Goal: Information Seeking & Learning: Check status

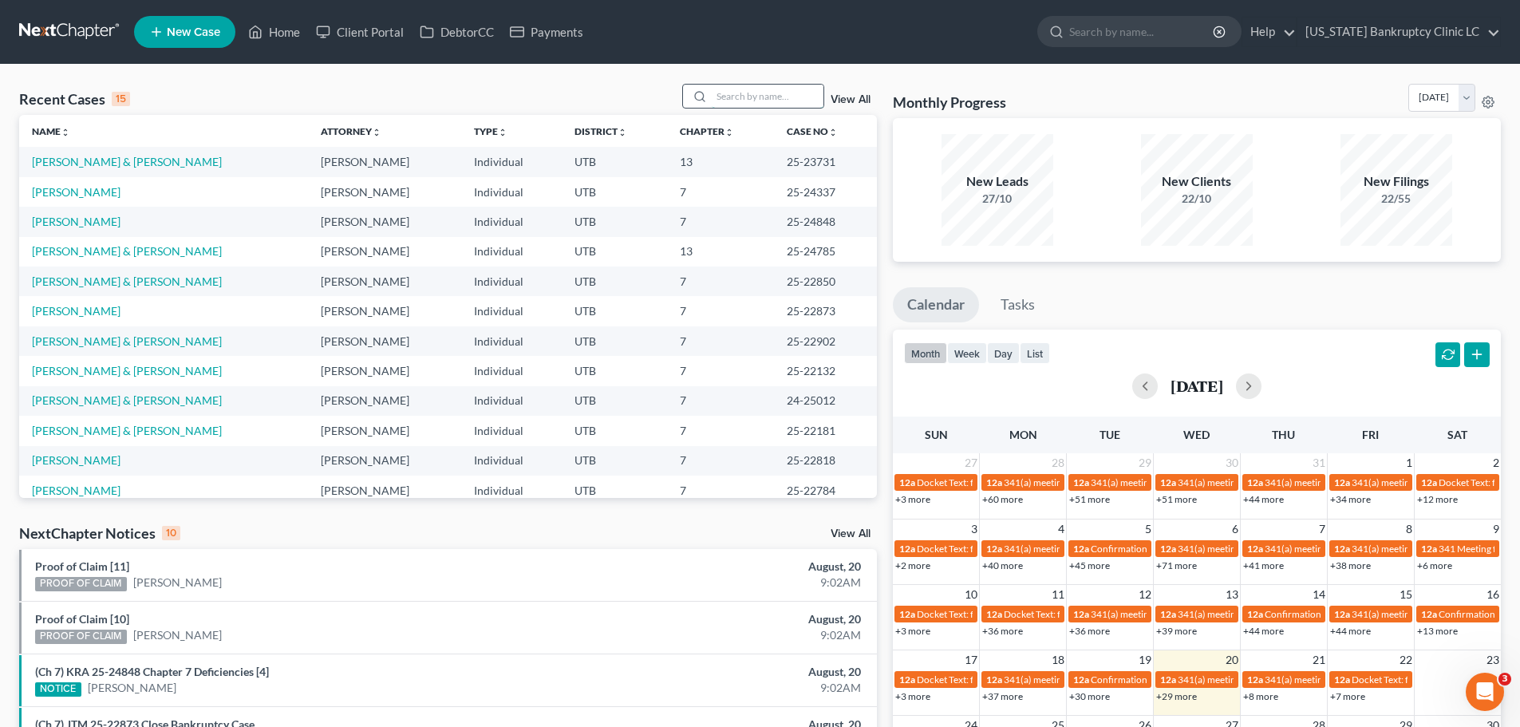
click at [747, 96] on input "search" at bounding box center [768, 96] width 112 height 23
type input "maestas"
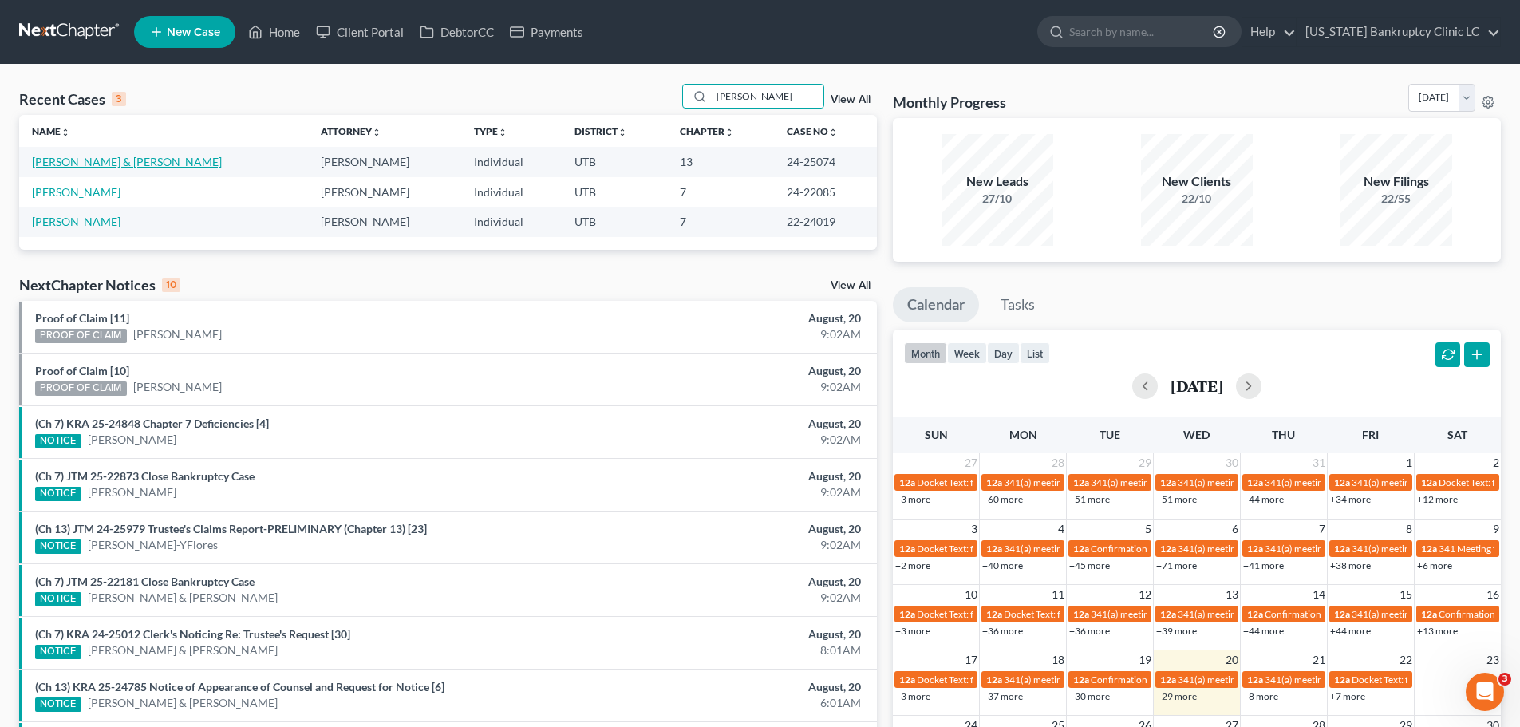
click at [111, 162] on link "Maestas, Shelina & Hopkins, KC" at bounding box center [127, 162] width 190 height 14
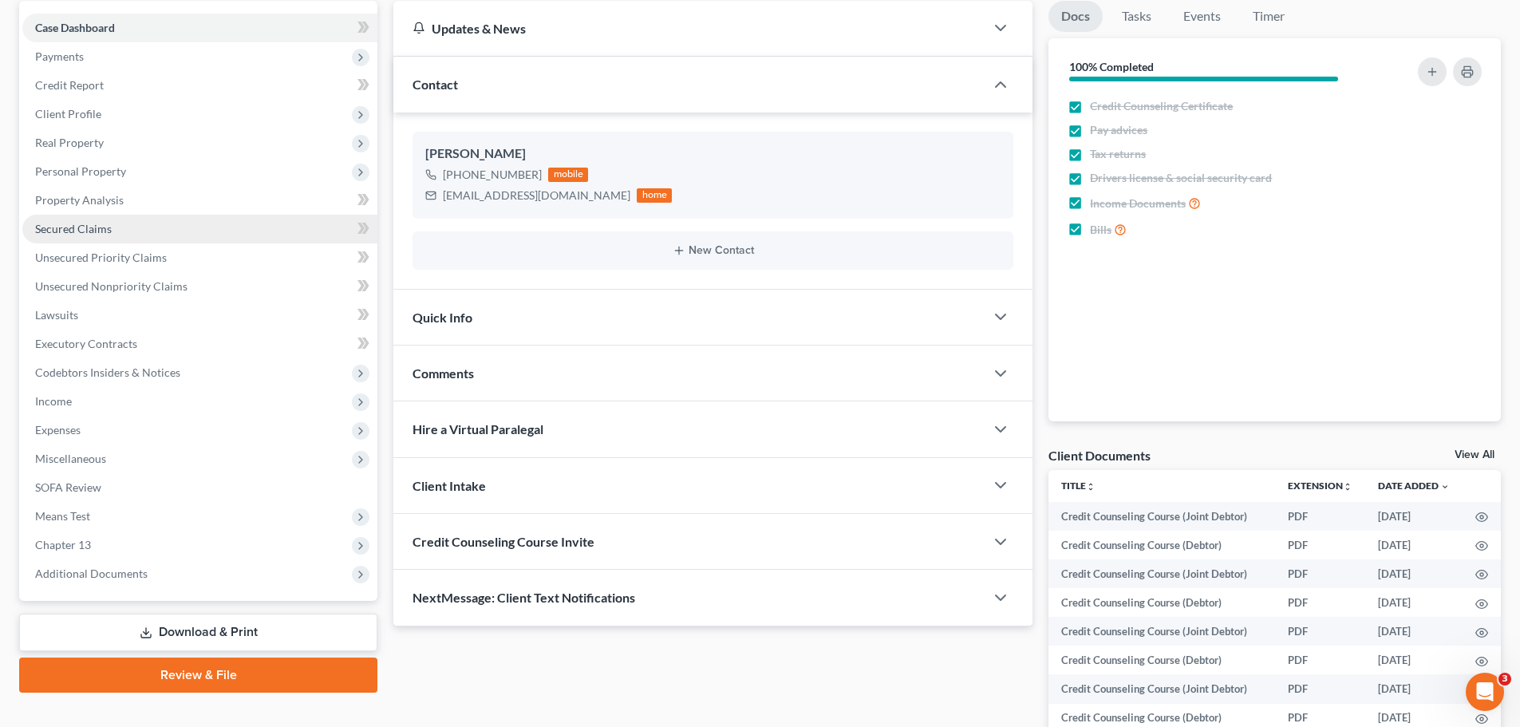
scroll to position [160, 0]
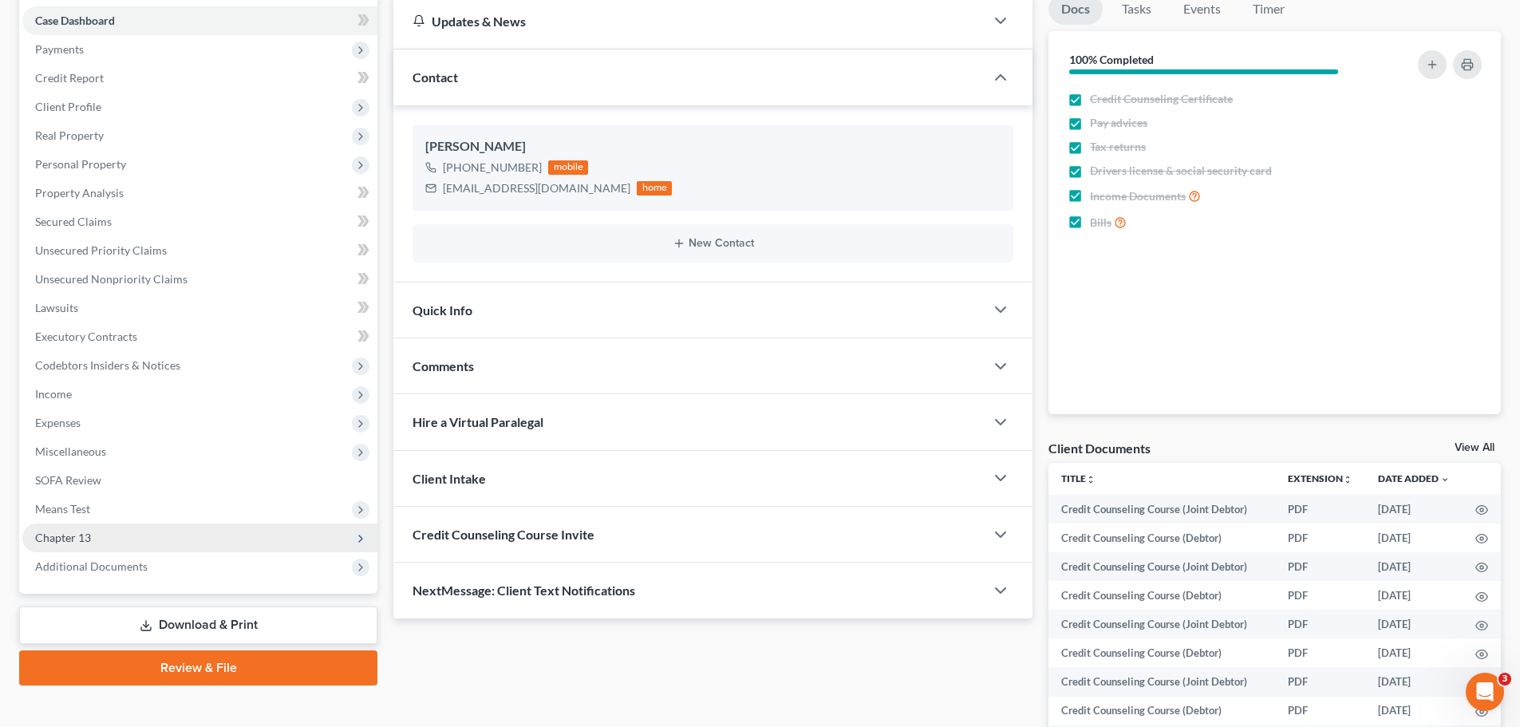
click at [123, 534] on span "Chapter 13" at bounding box center [199, 537] width 355 height 29
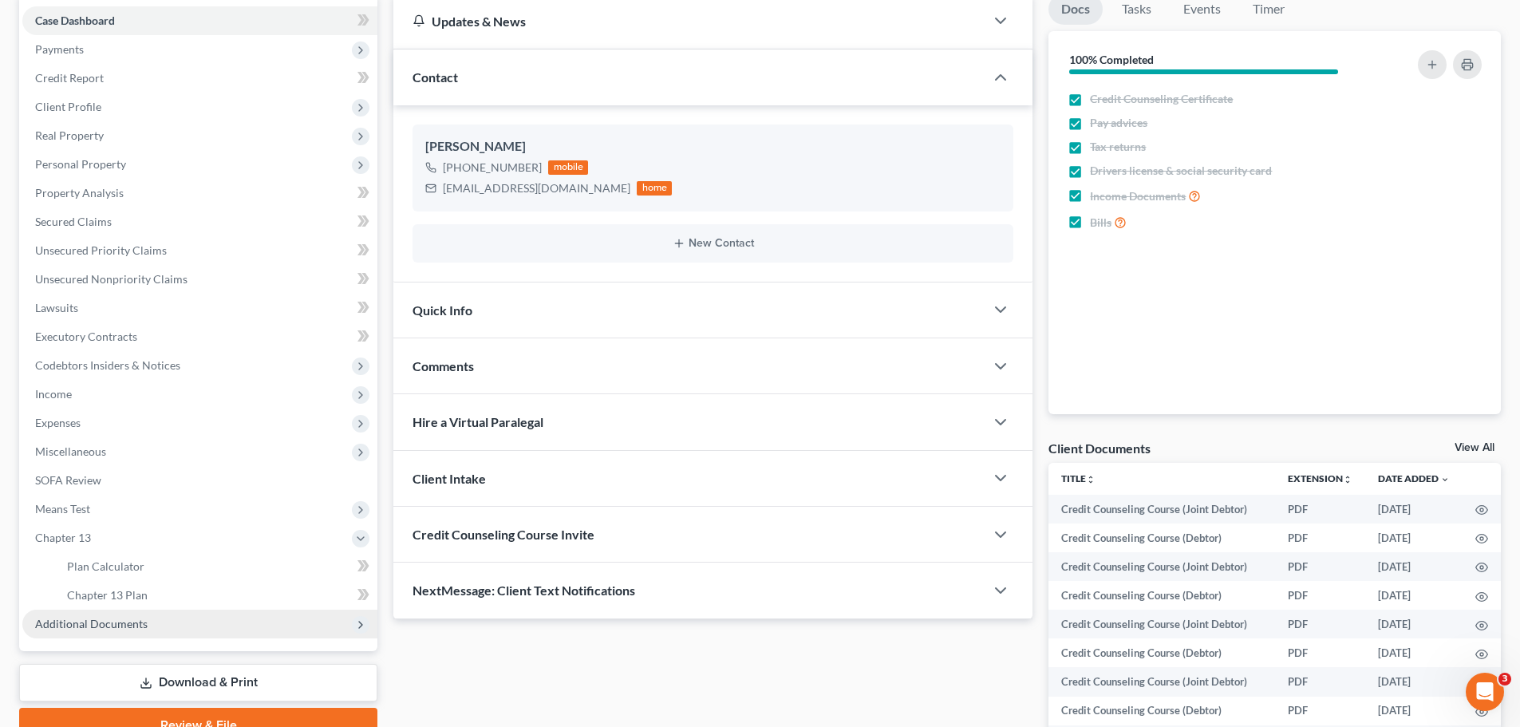
click at [136, 621] on span "Additional Documents" at bounding box center [91, 624] width 112 height 14
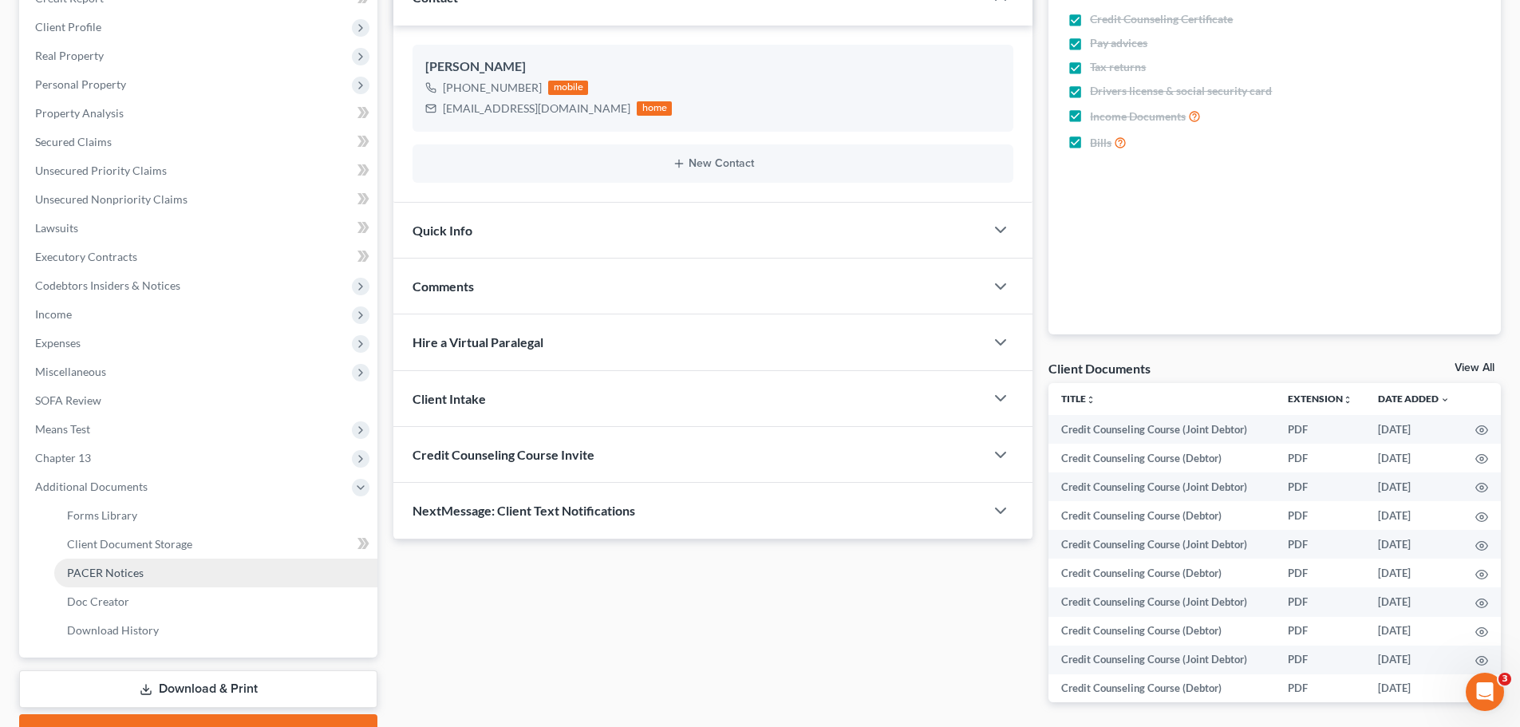
click at [156, 574] on link "PACER Notices" at bounding box center [215, 572] width 323 height 29
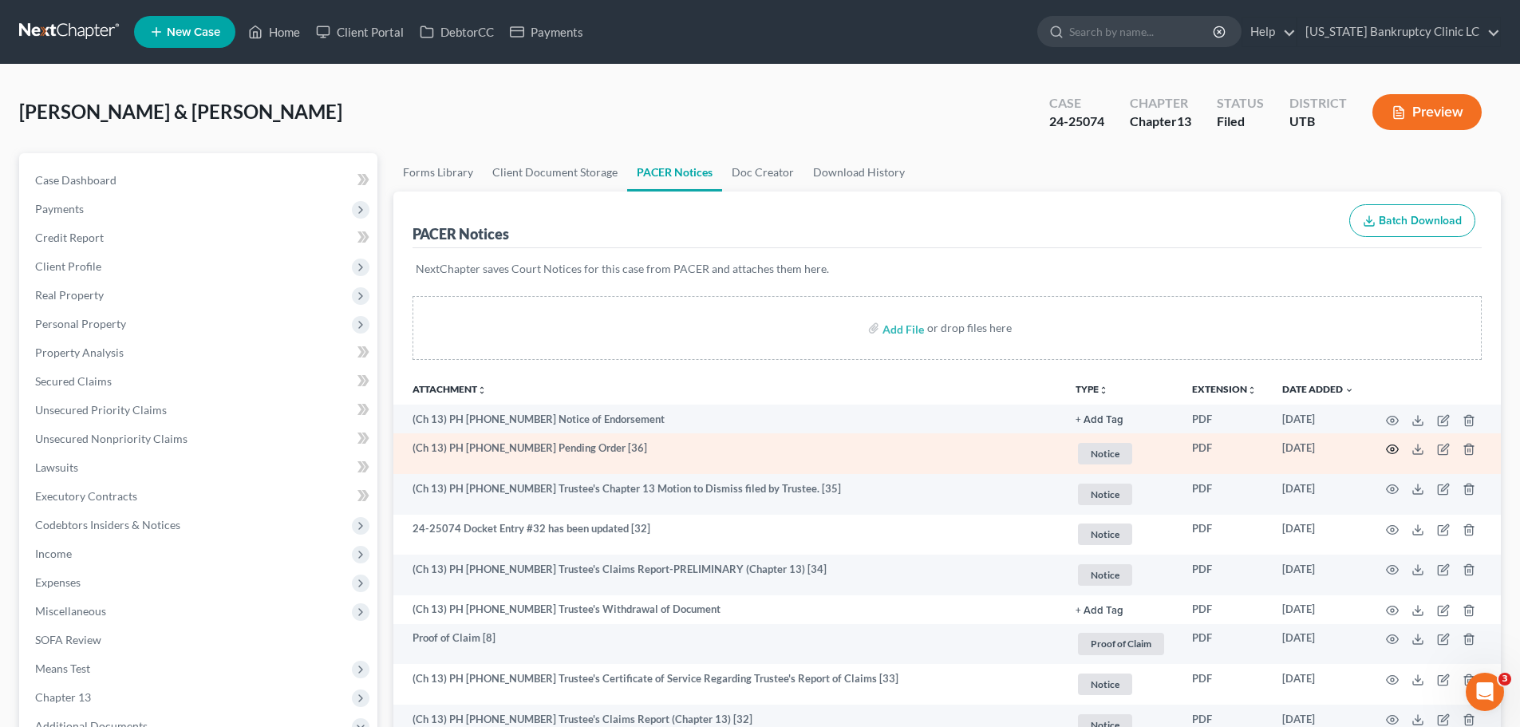
click at [1388, 449] on icon "button" at bounding box center [1392, 449] width 13 height 13
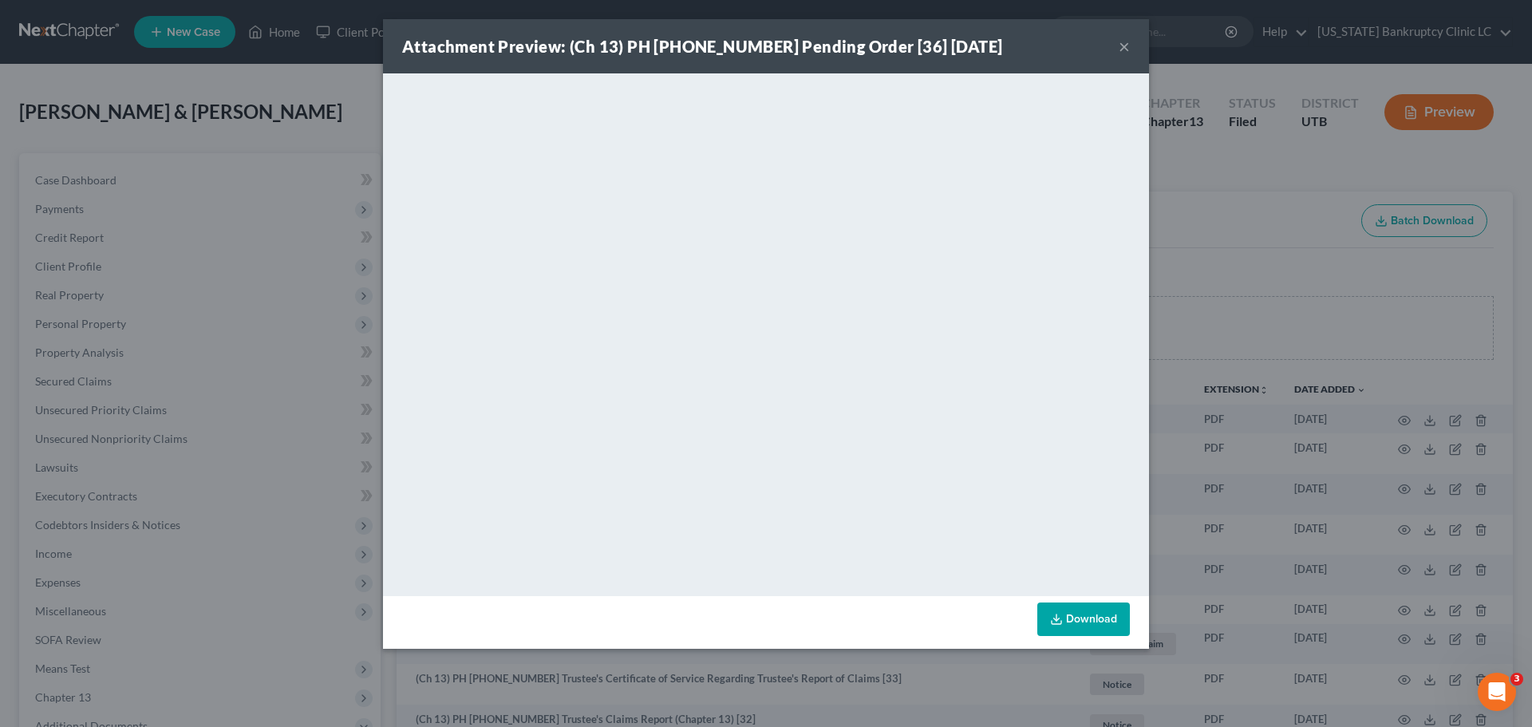
click at [1122, 46] on button "×" at bounding box center [1123, 46] width 11 height 19
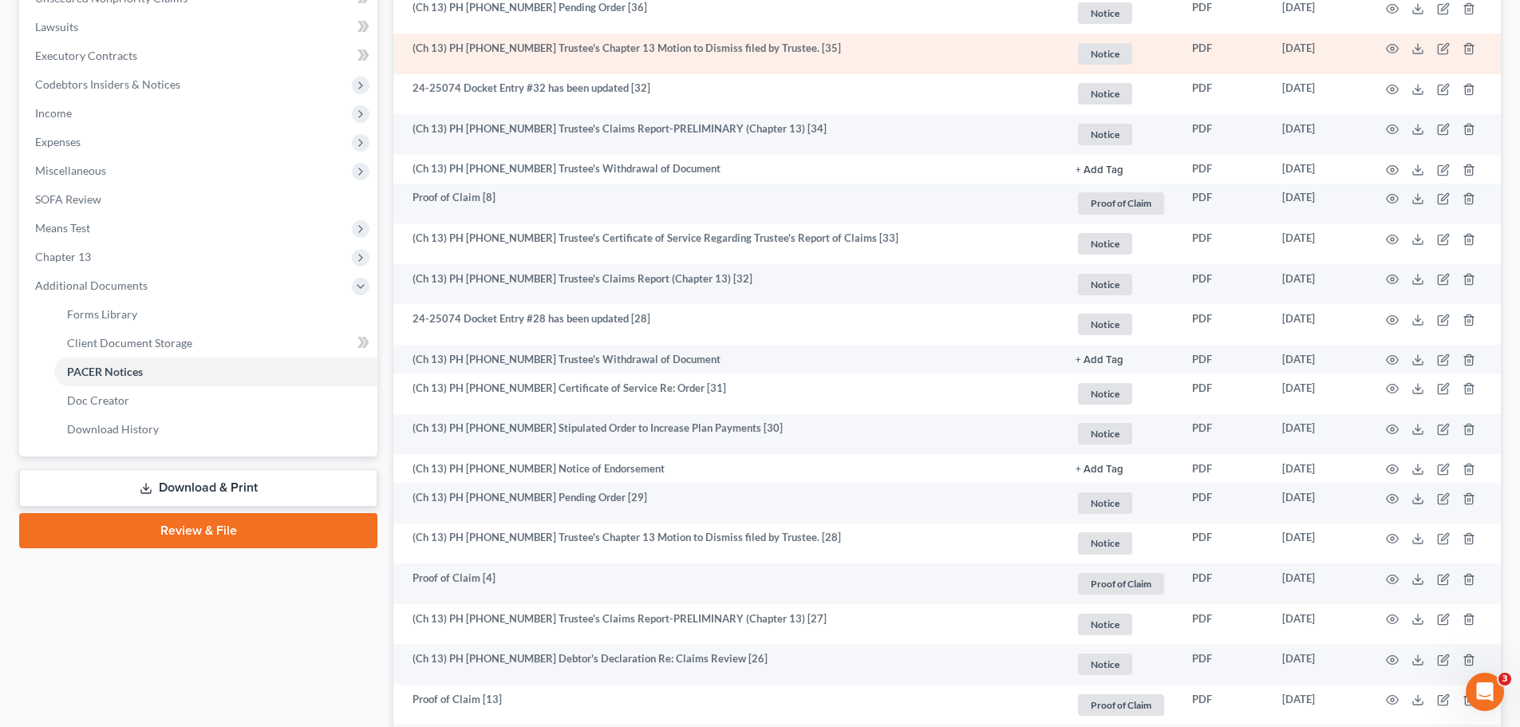
scroll to position [479, 0]
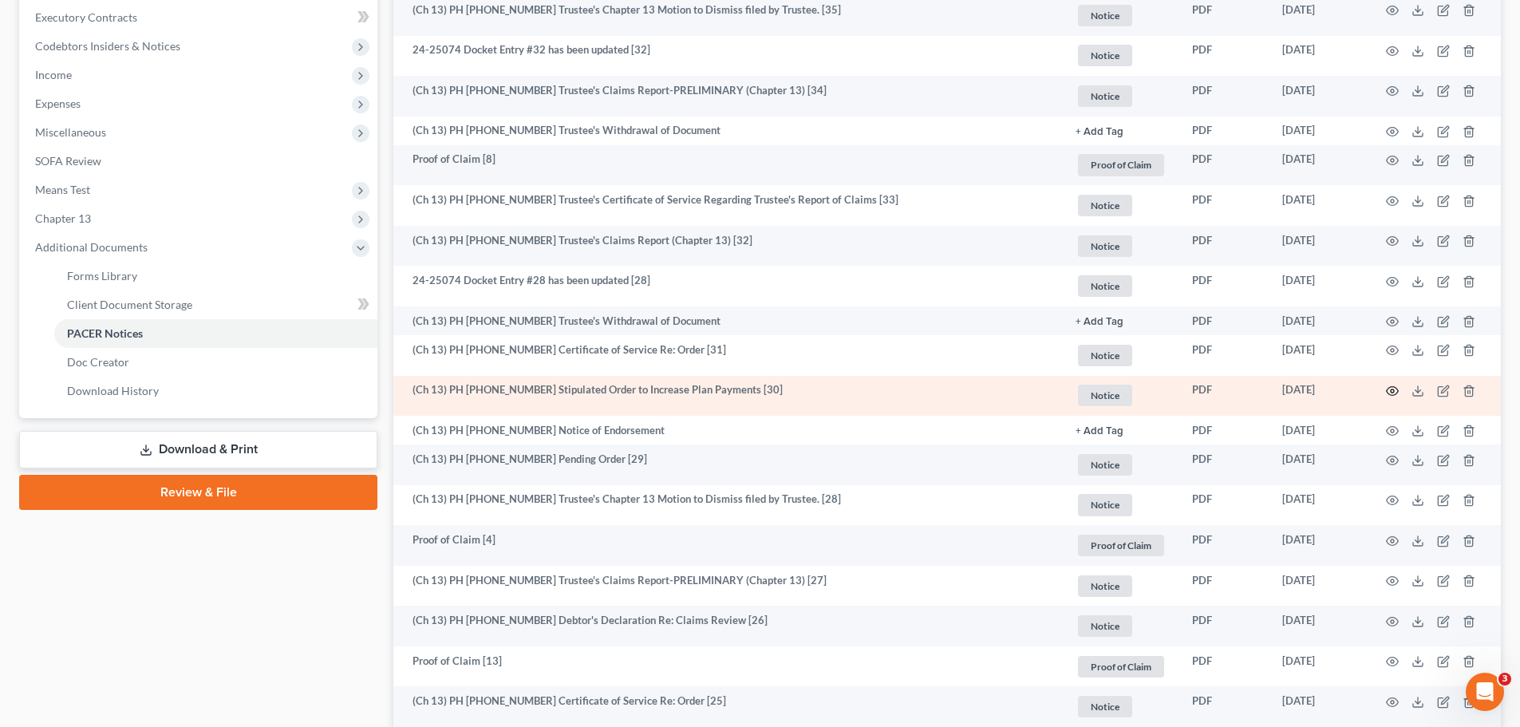
click at [1393, 392] on circle "button" at bounding box center [1391, 390] width 3 height 3
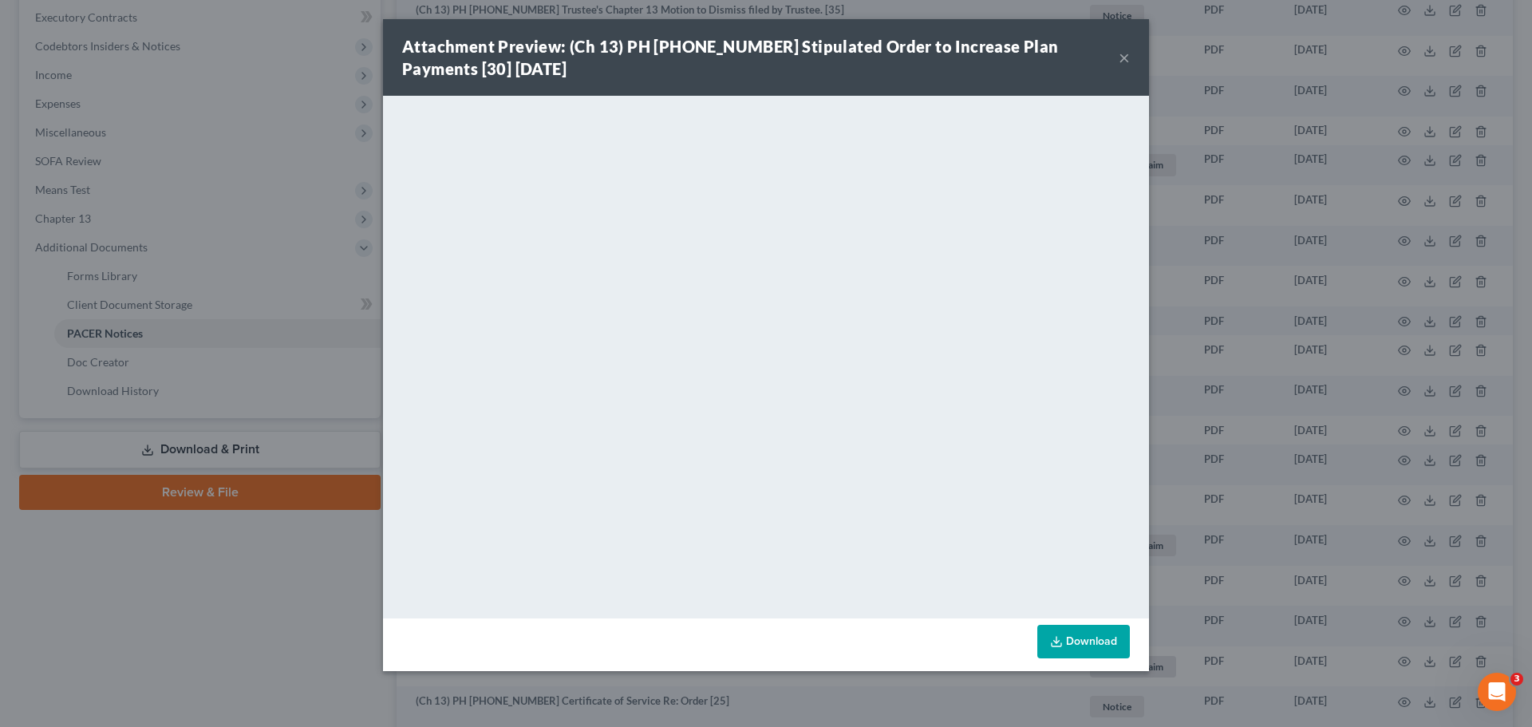
click at [1122, 57] on button "×" at bounding box center [1123, 57] width 11 height 19
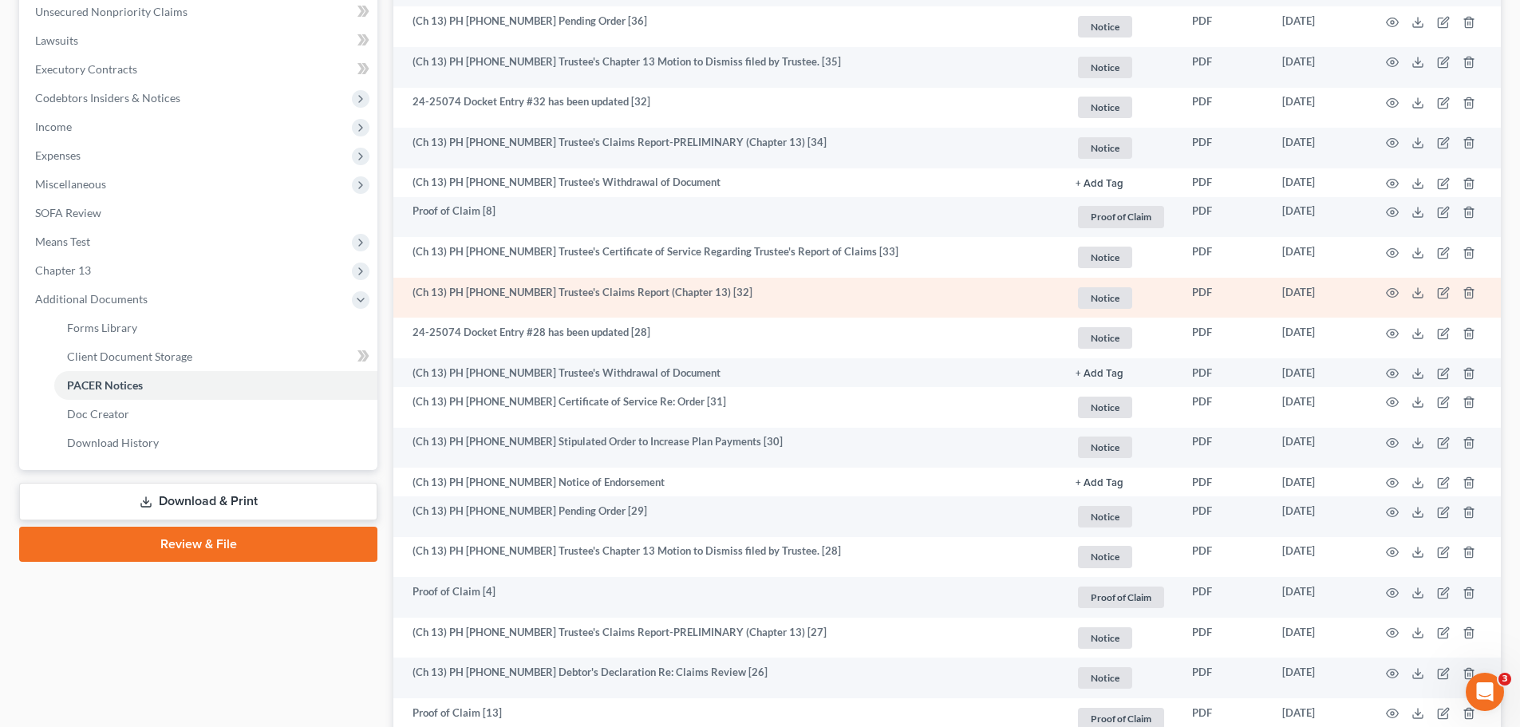
scroll to position [399, 0]
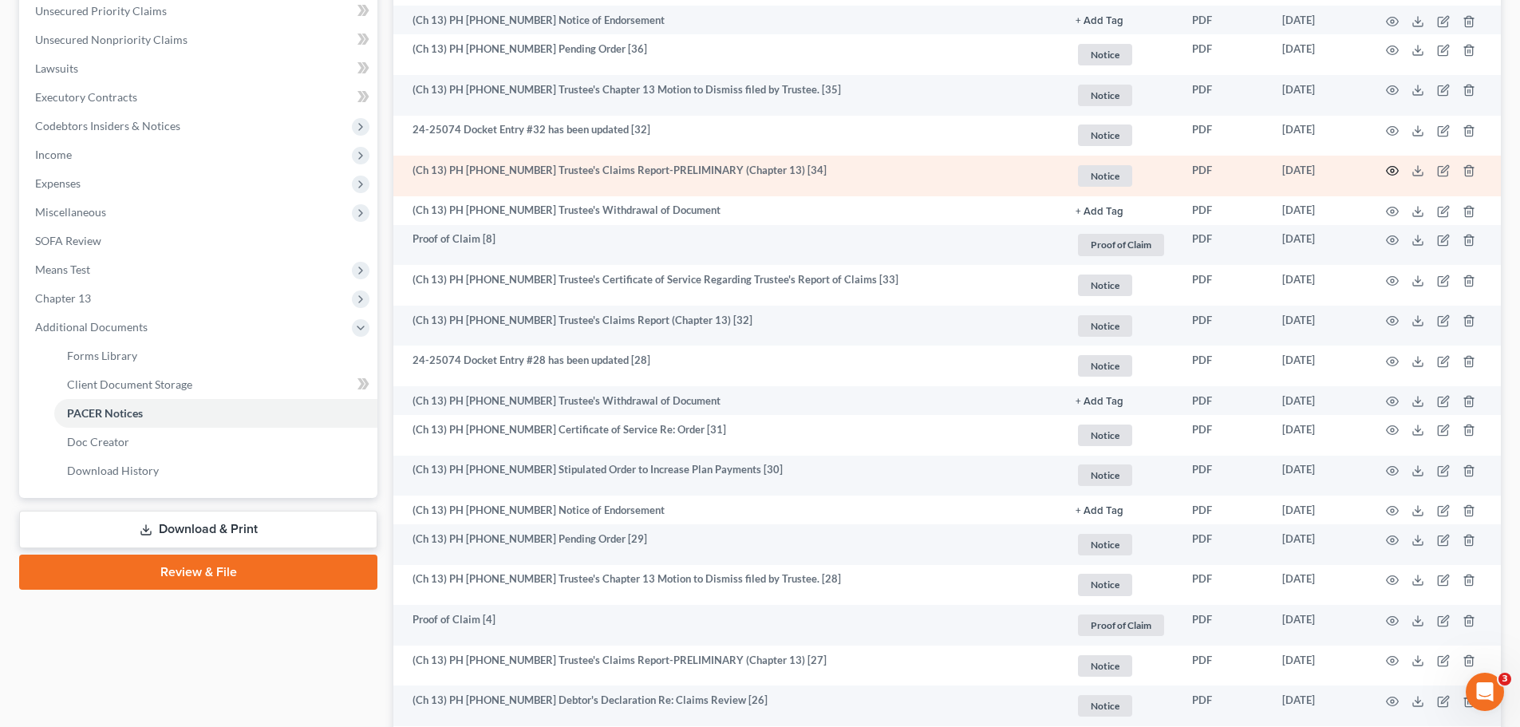
click at [1391, 171] on icon "button" at bounding box center [1392, 170] width 13 height 13
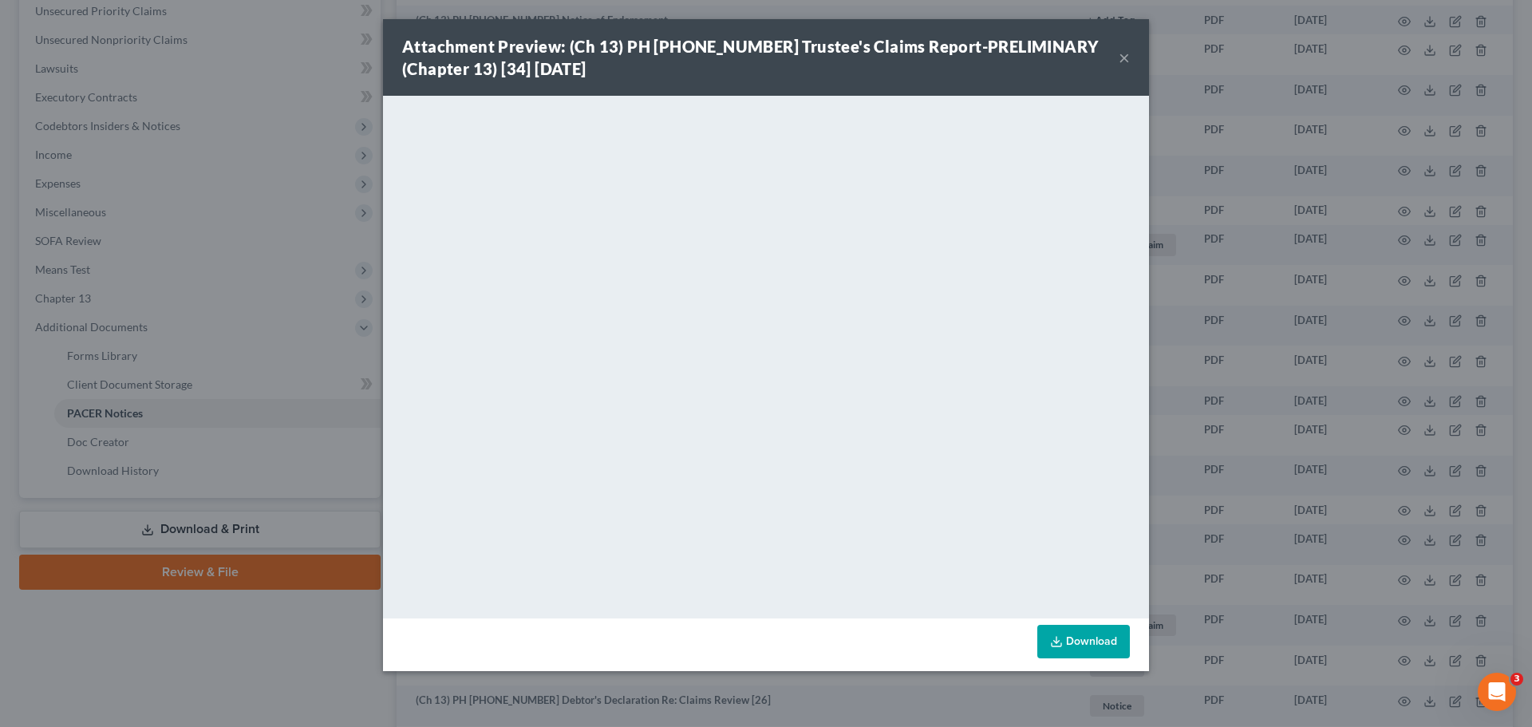
click at [1126, 56] on button "×" at bounding box center [1123, 57] width 11 height 19
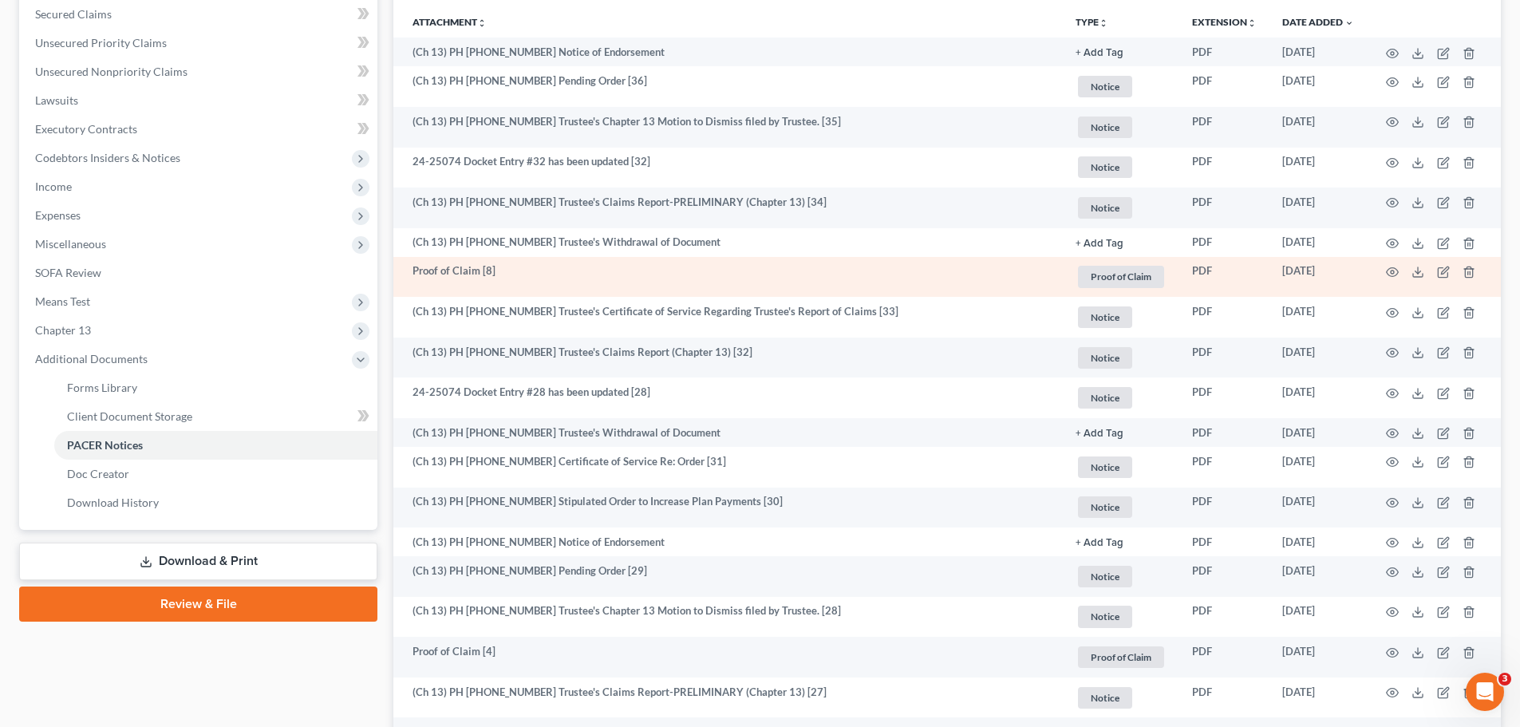
scroll to position [319, 0]
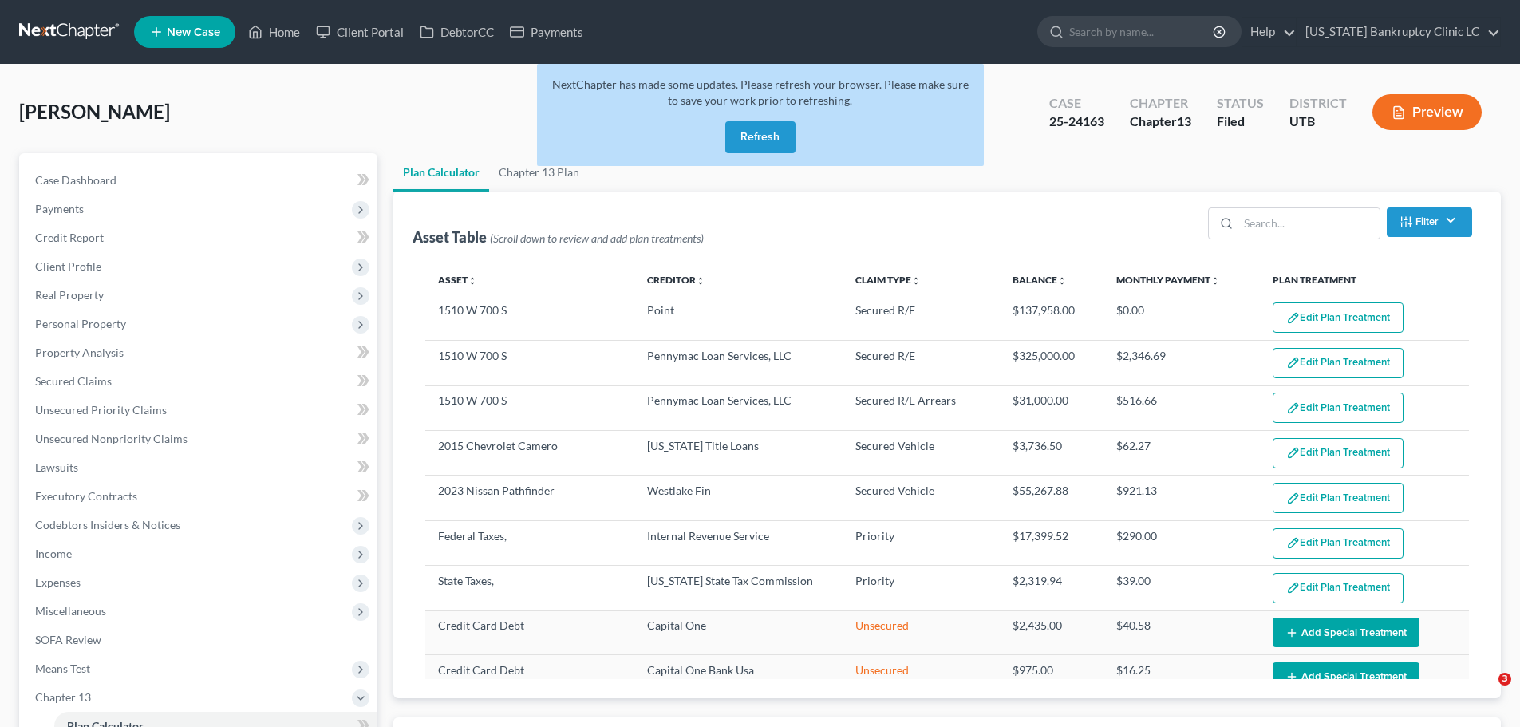
select select "59"
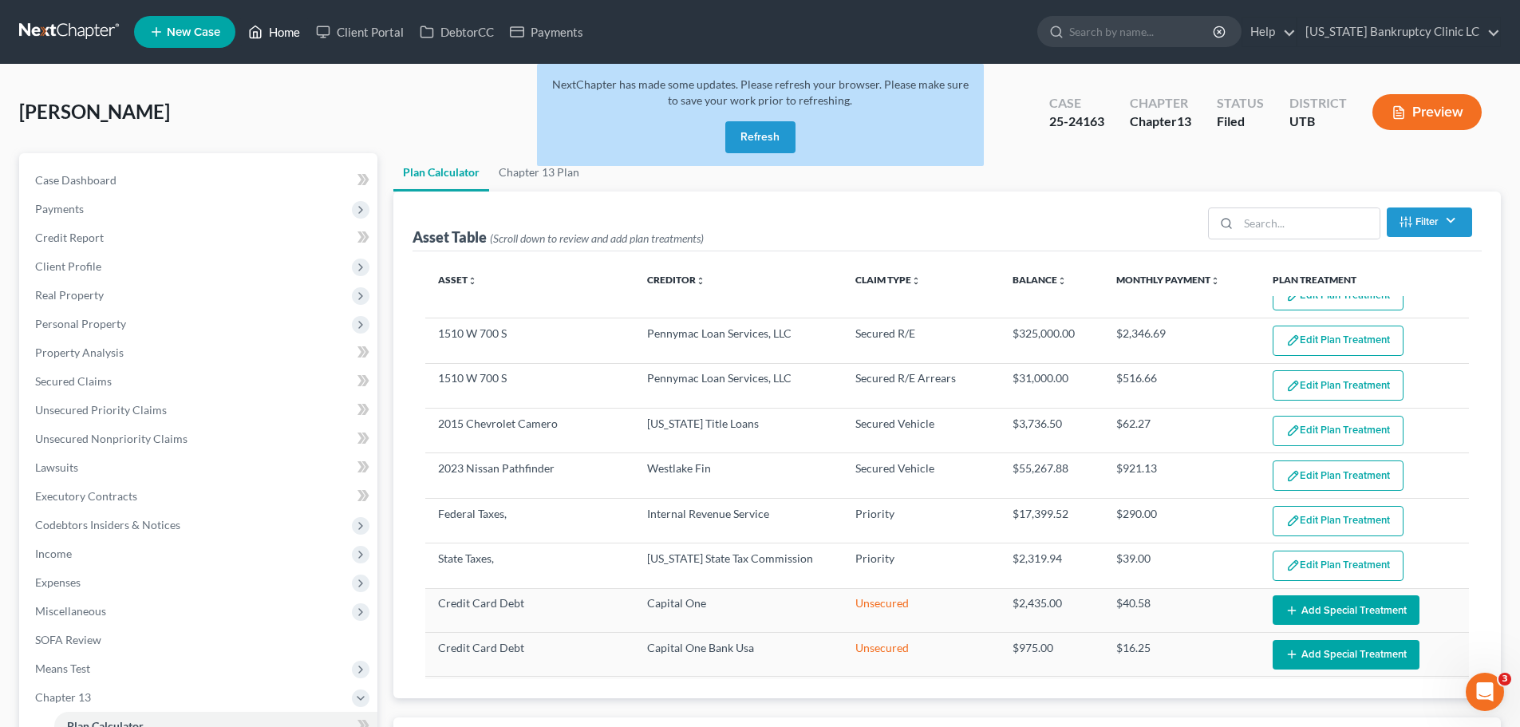
click at [285, 31] on link "Home" at bounding box center [274, 32] width 68 height 29
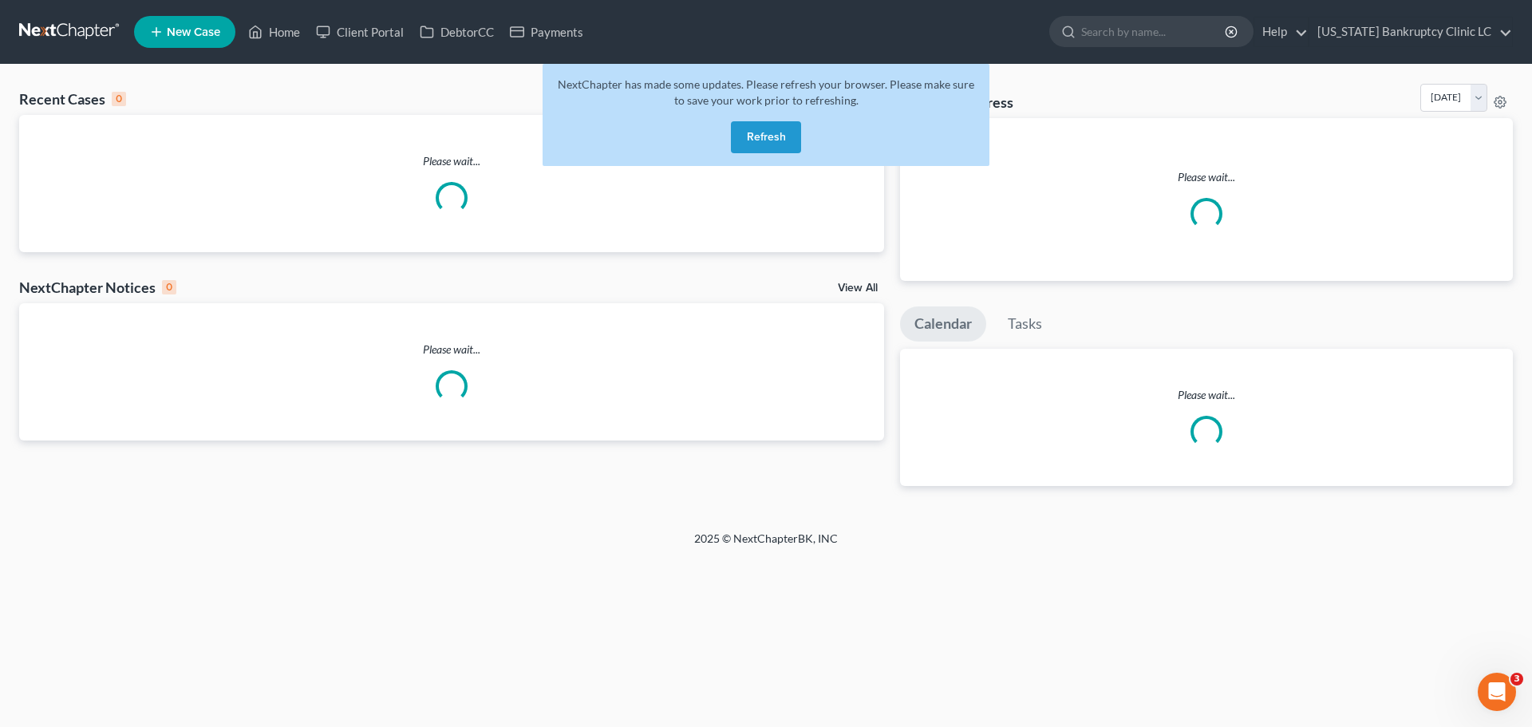
click at [771, 140] on button "Refresh" at bounding box center [766, 137] width 70 height 32
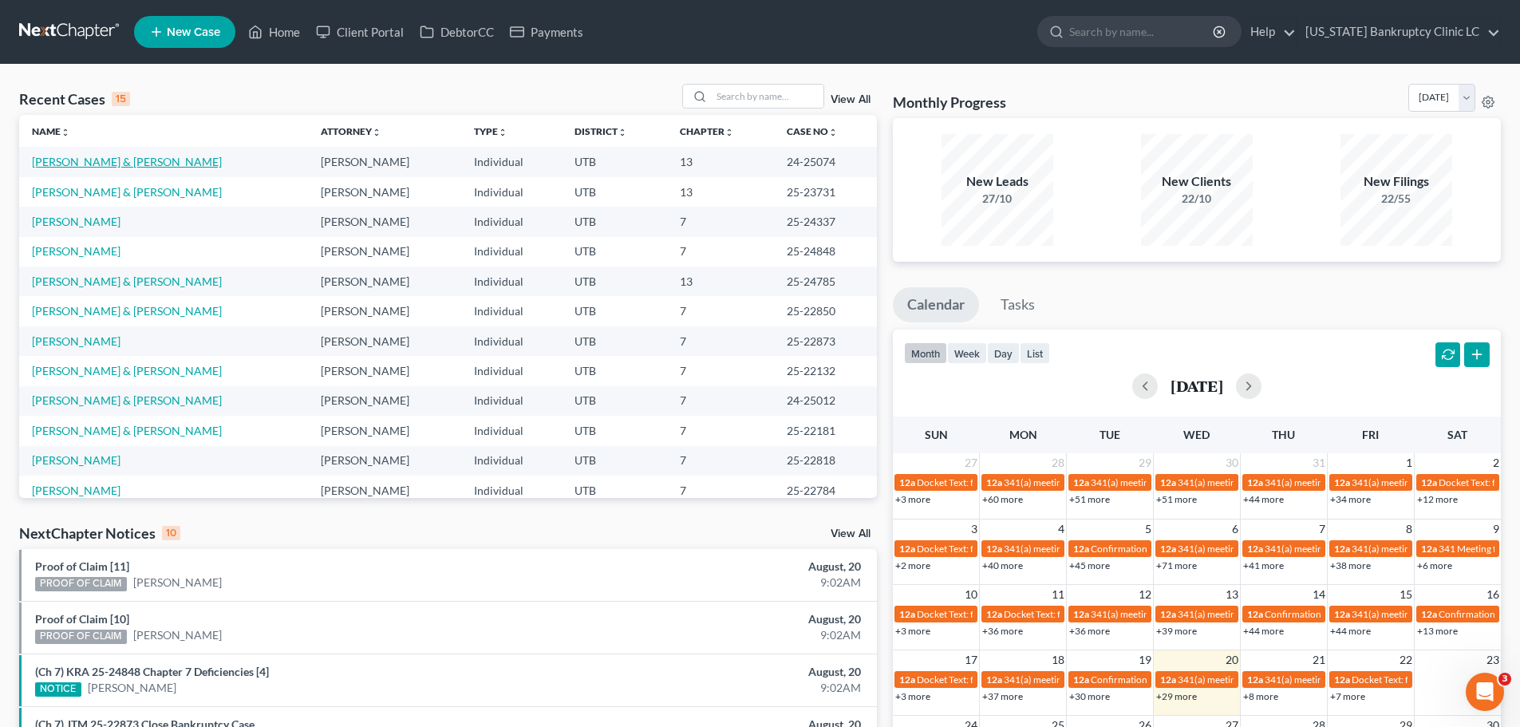
click at [123, 161] on link "[PERSON_NAME] & [PERSON_NAME]" at bounding box center [127, 162] width 190 height 14
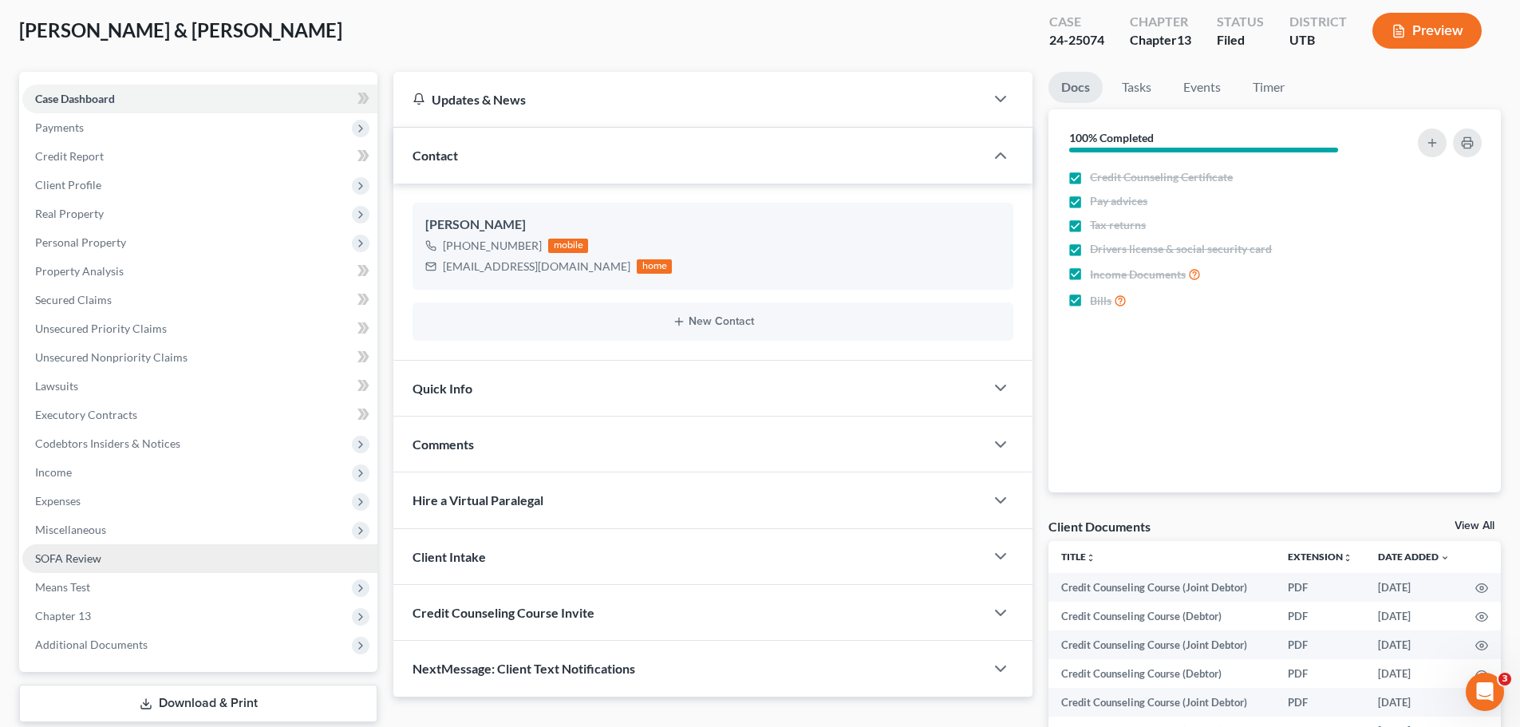
scroll to position [160, 0]
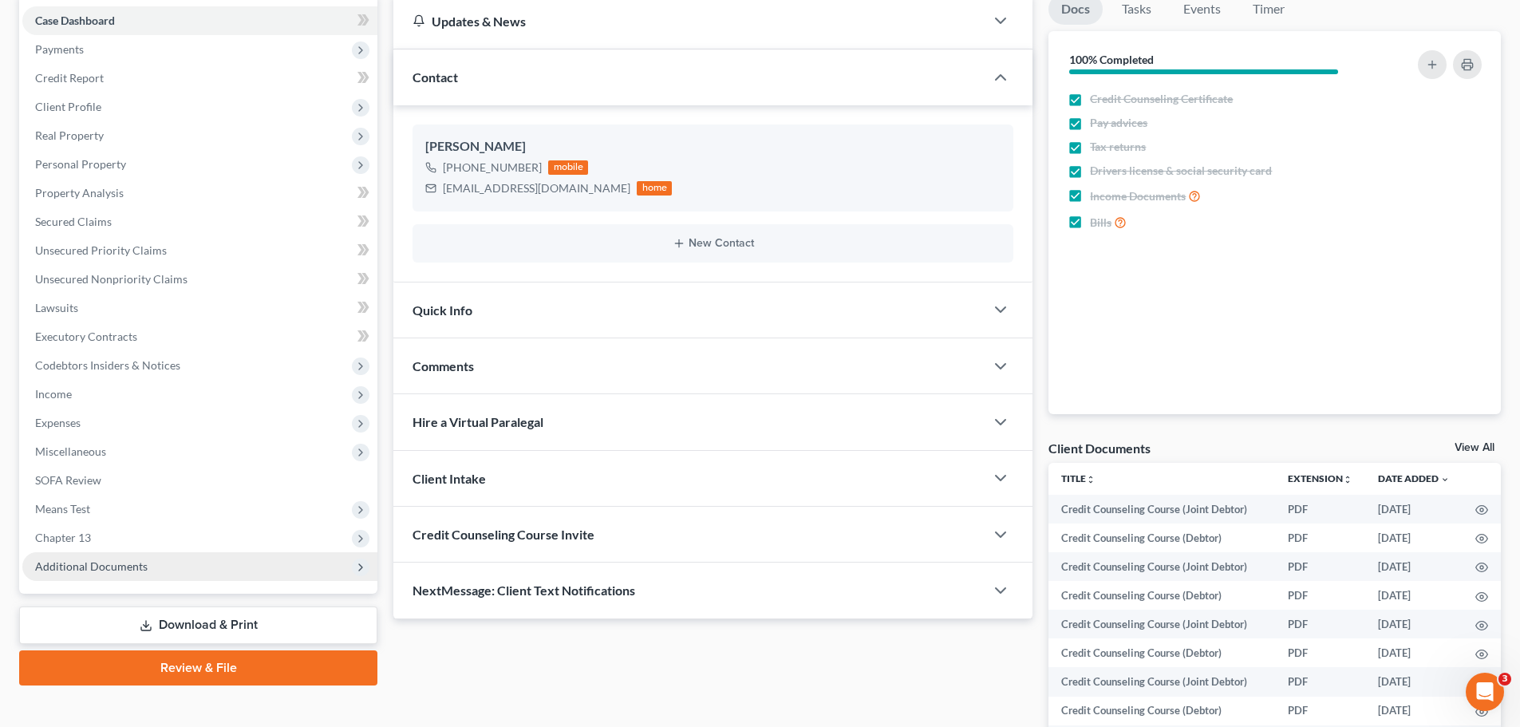
click at [127, 571] on span "Additional Documents" at bounding box center [91, 566] width 112 height 14
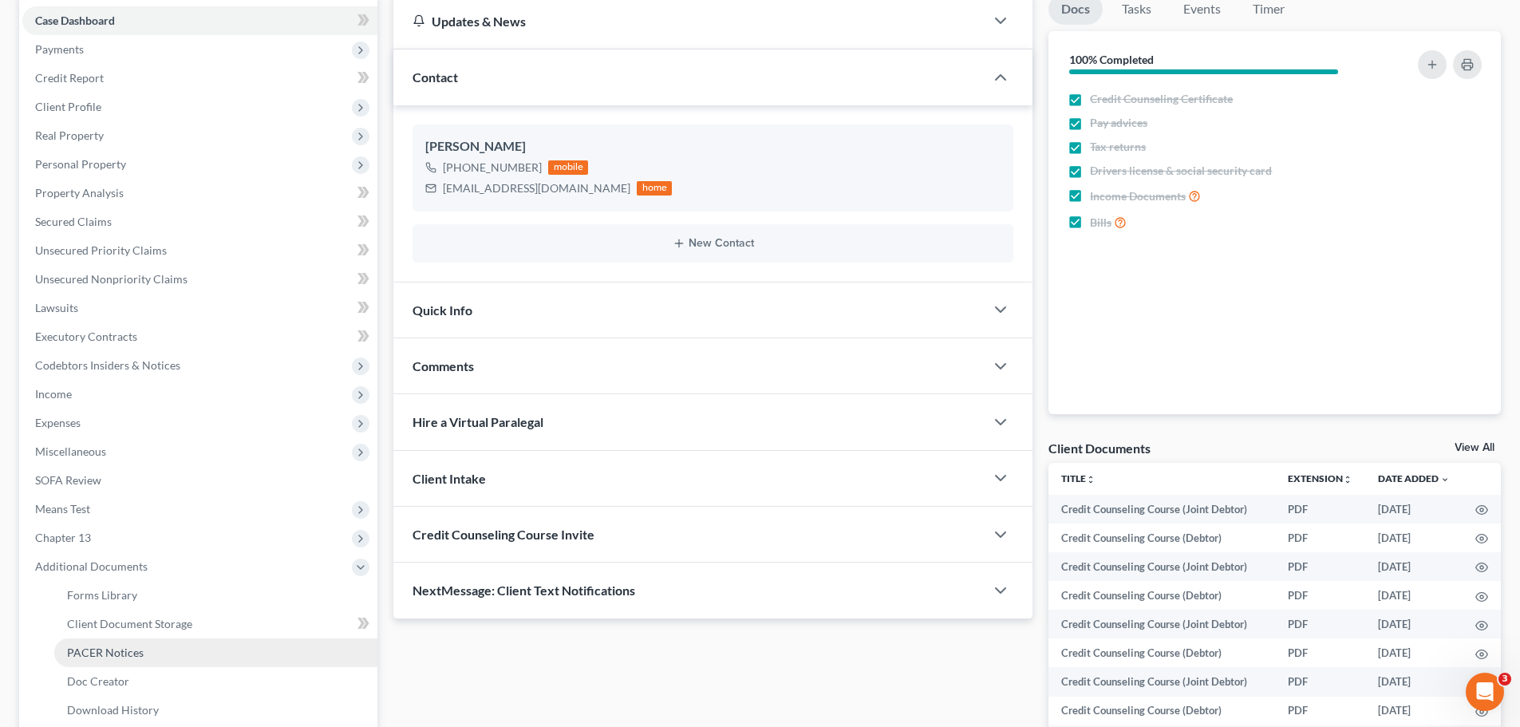
click at [131, 657] on span "PACER Notices" at bounding box center [105, 652] width 77 height 14
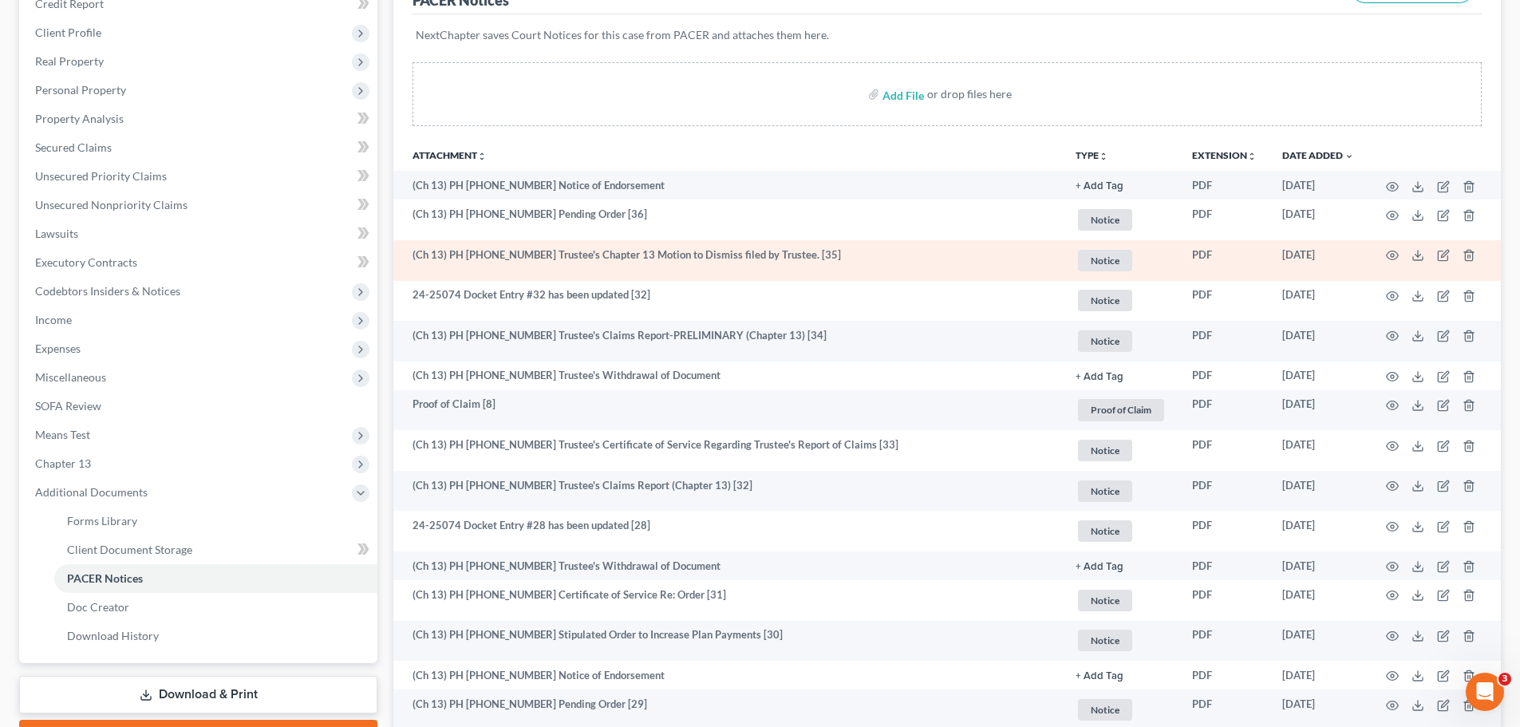
scroll to position [239, 0]
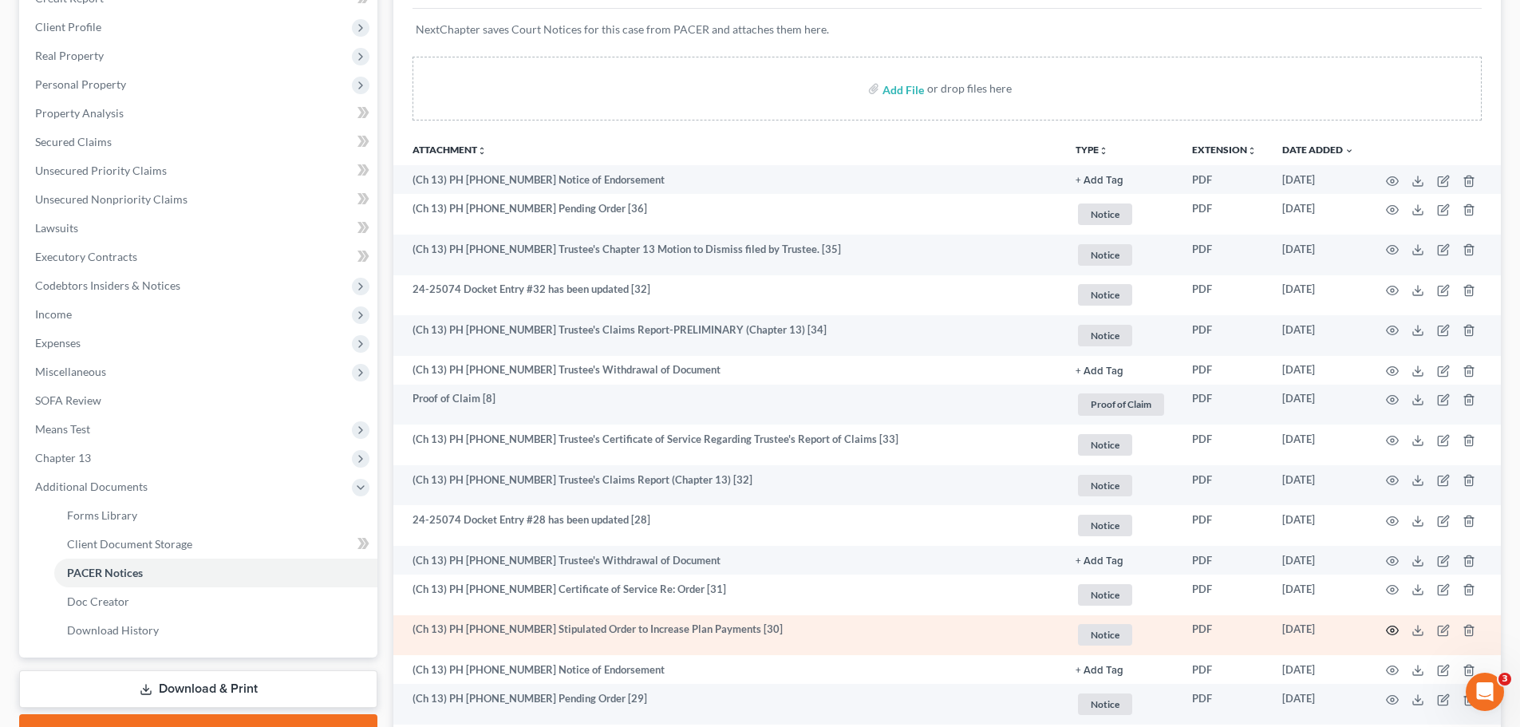
click at [1390, 630] on icon "button" at bounding box center [1392, 630] width 13 height 13
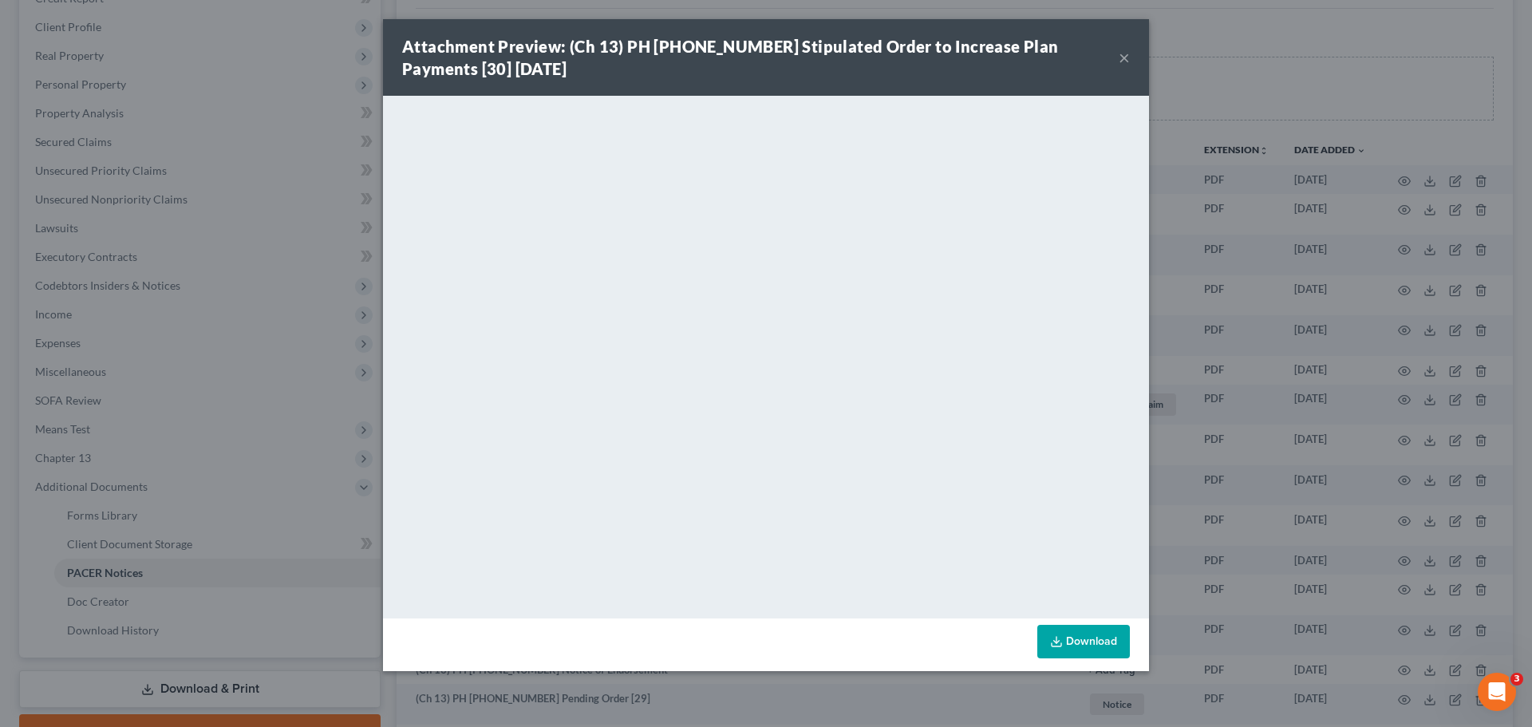
click at [1122, 59] on button "×" at bounding box center [1123, 57] width 11 height 19
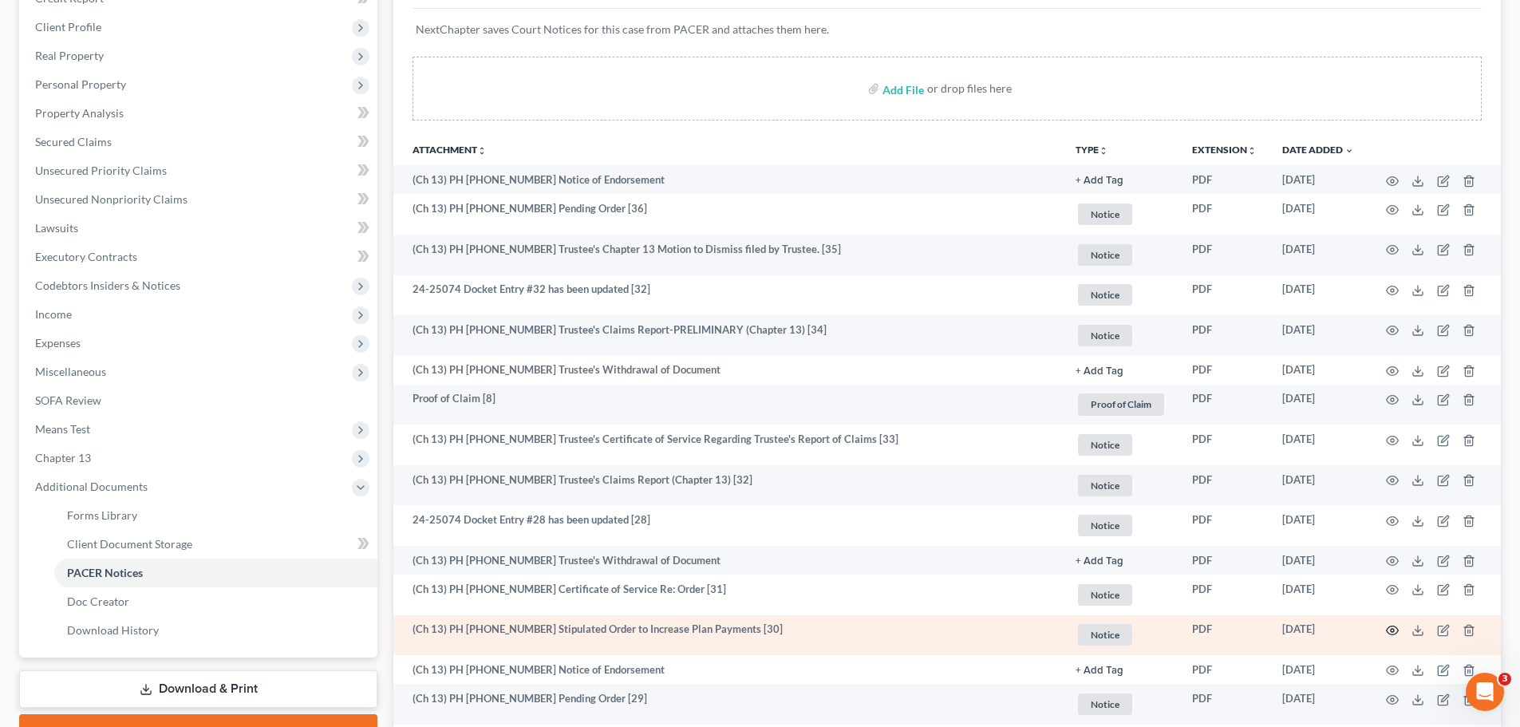
click at [1390, 630] on circle "button" at bounding box center [1391, 630] width 3 height 3
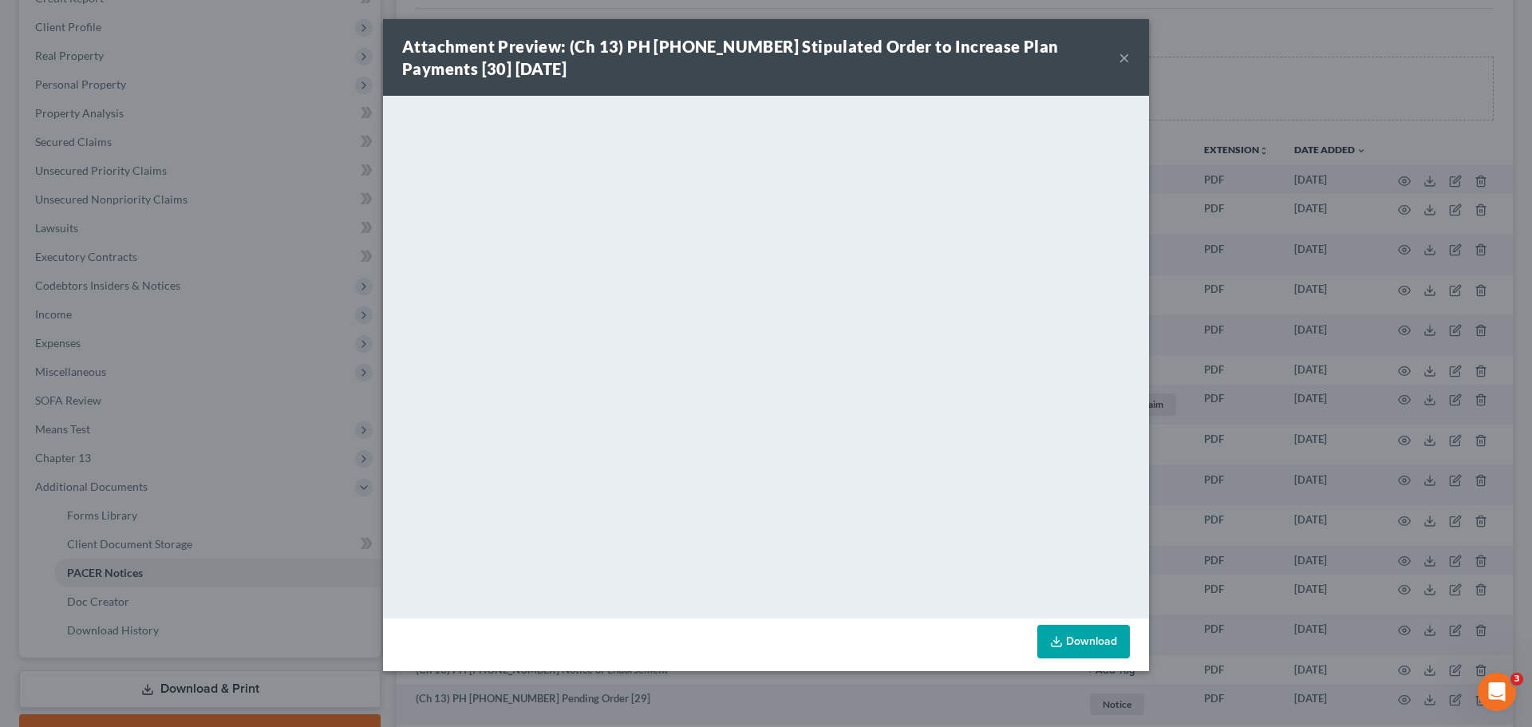
click at [1119, 60] on button "×" at bounding box center [1123, 57] width 11 height 19
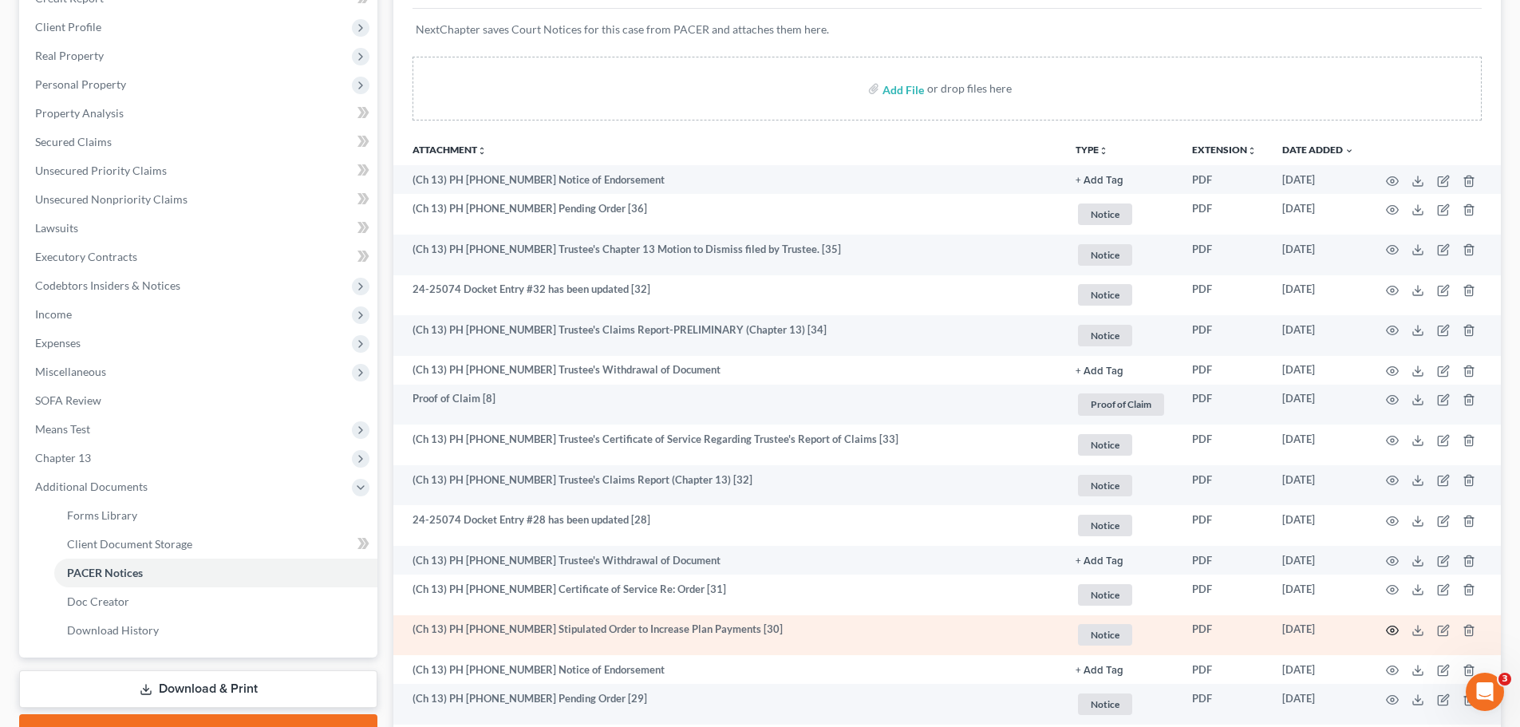
click at [1390, 625] on icon "button" at bounding box center [1392, 630] width 13 height 13
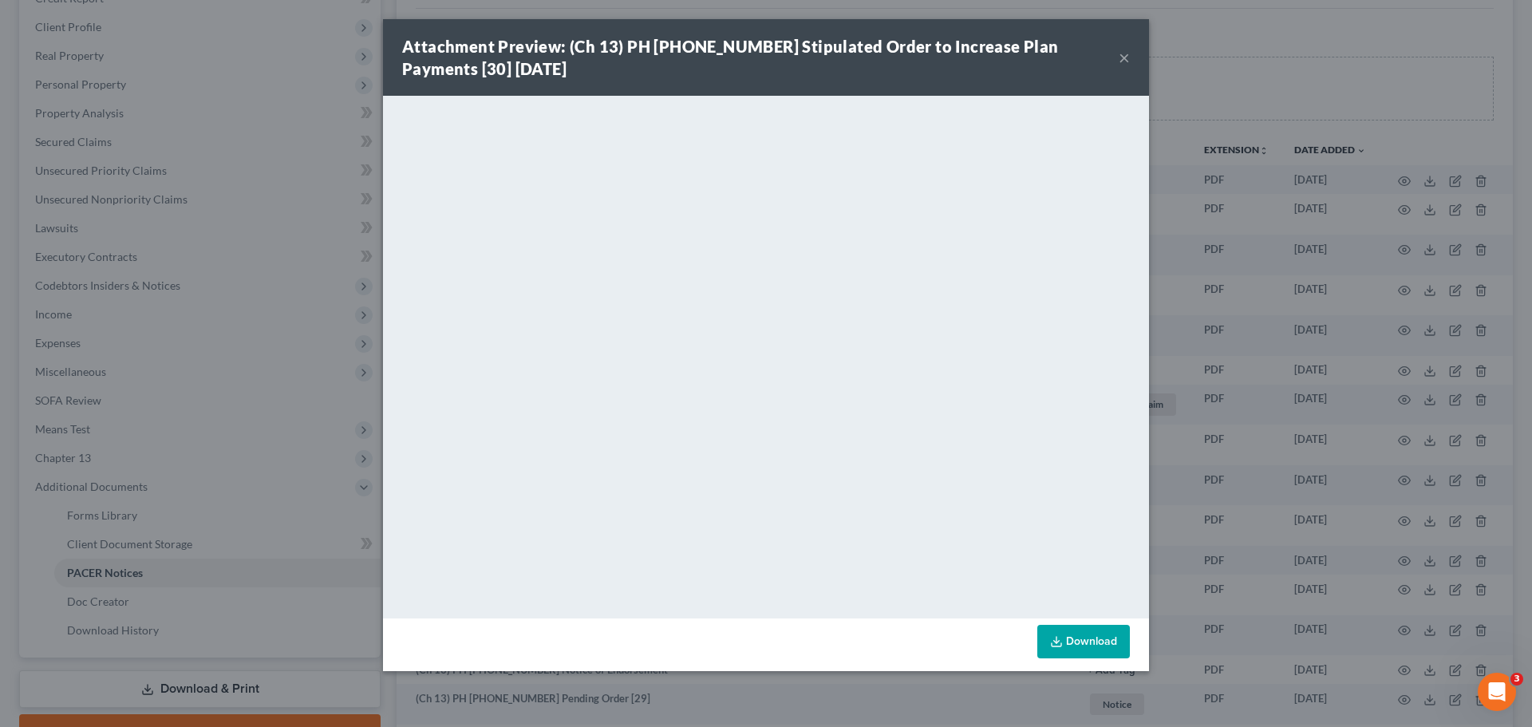
click at [1122, 59] on button "×" at bounding box center [1123, 57] width 11 height 19
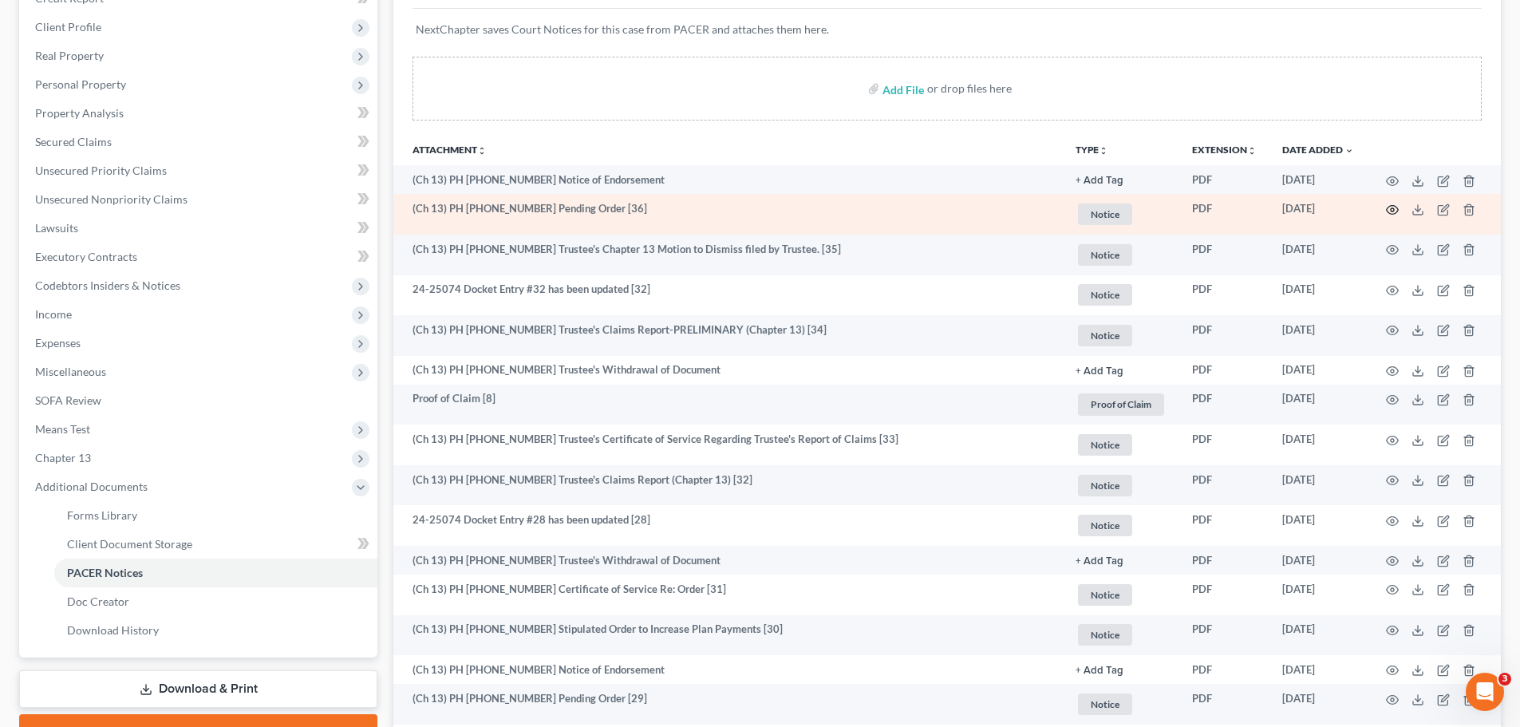
click at [1394, 210] on circle "button" at bounding box center [1391, 209] width 3 height 3
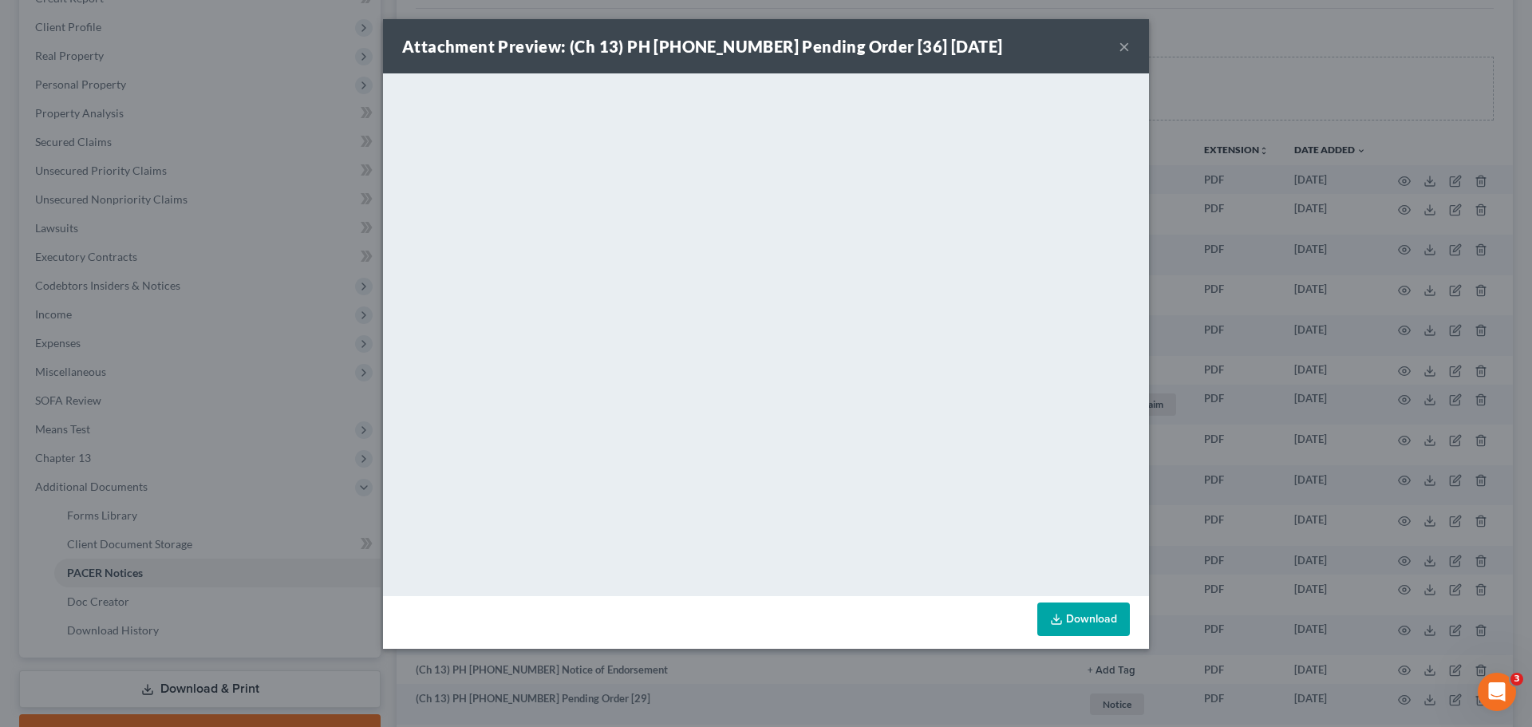
click at [1127, 45] on button "×" at bounding box center [1123, 46] width 11 height 19
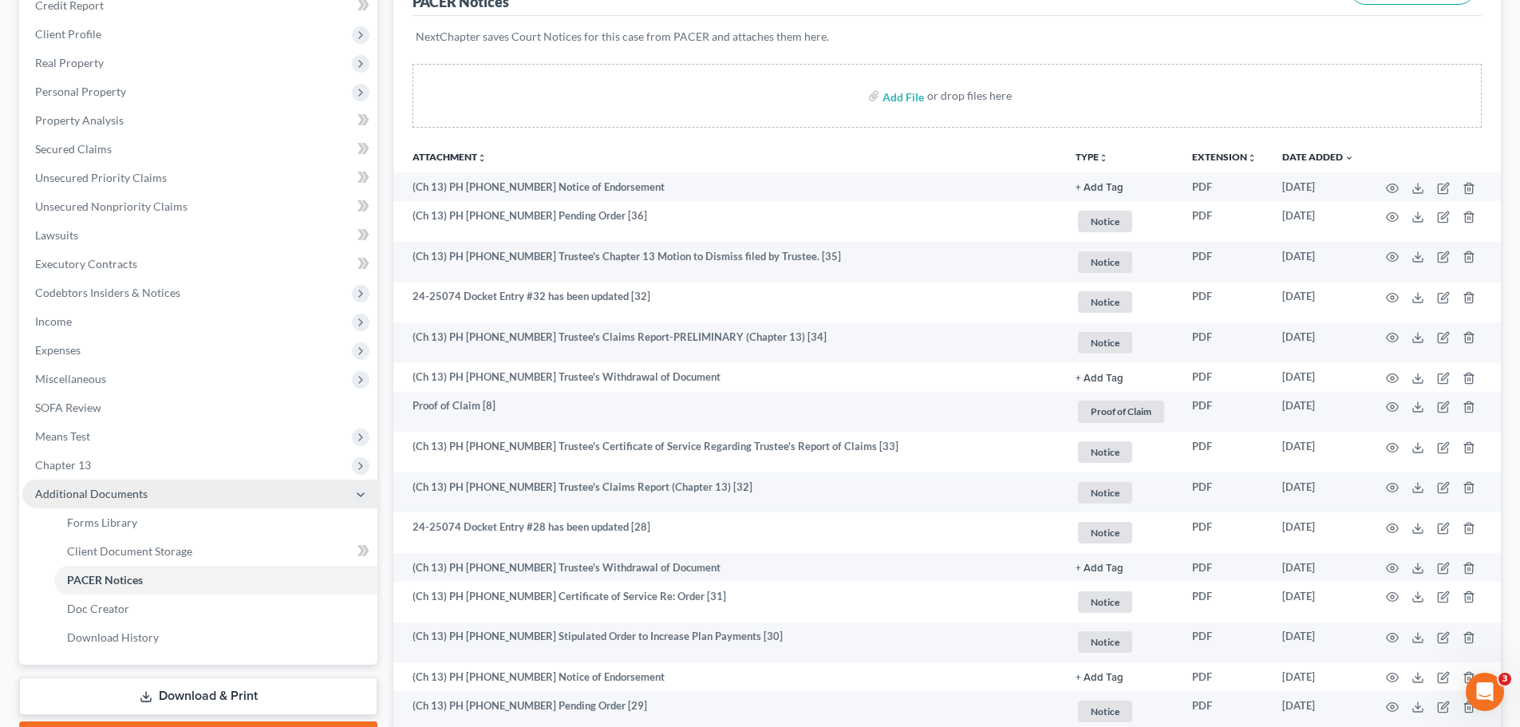
scroll to position [239, 0]
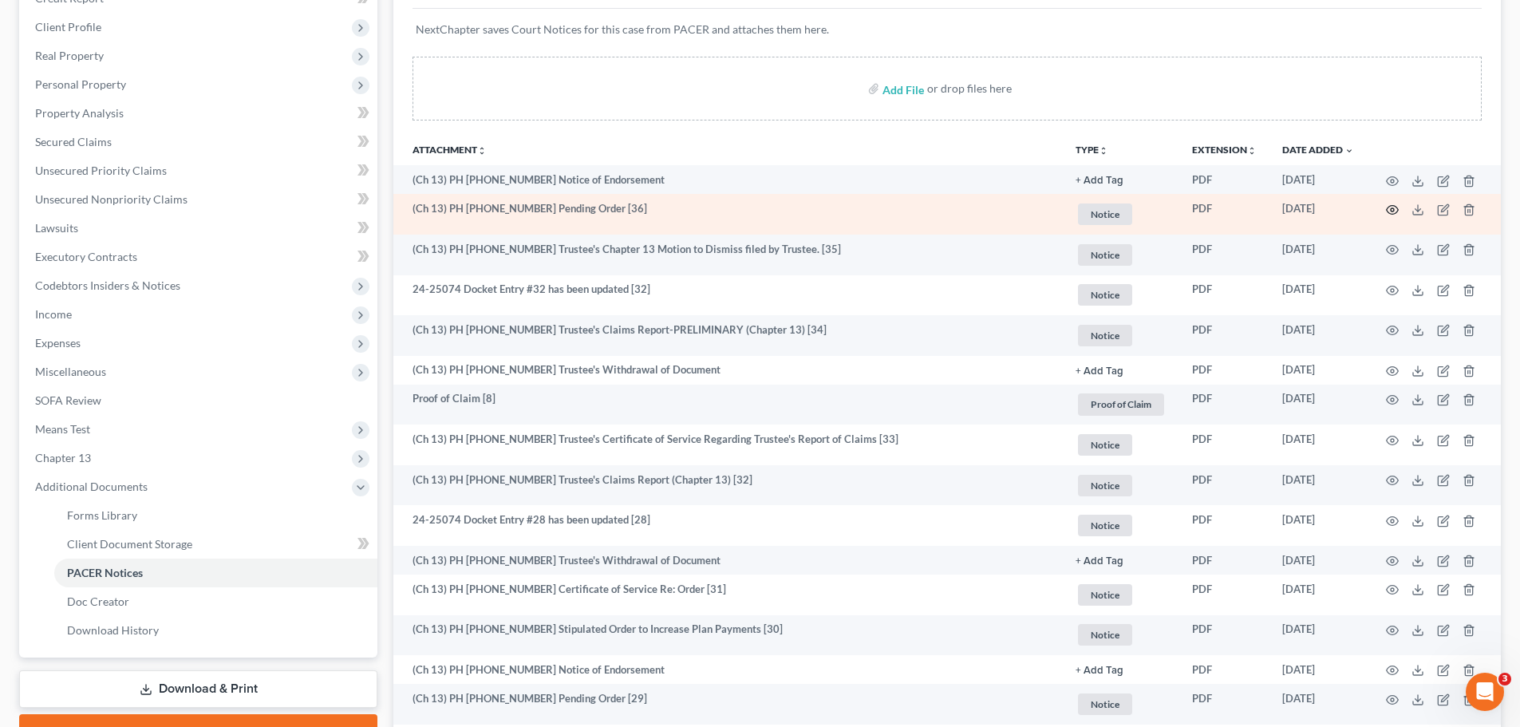
click at [1392, 208] on circle "button" at bounding box center [1391, 209] width 3 height 3
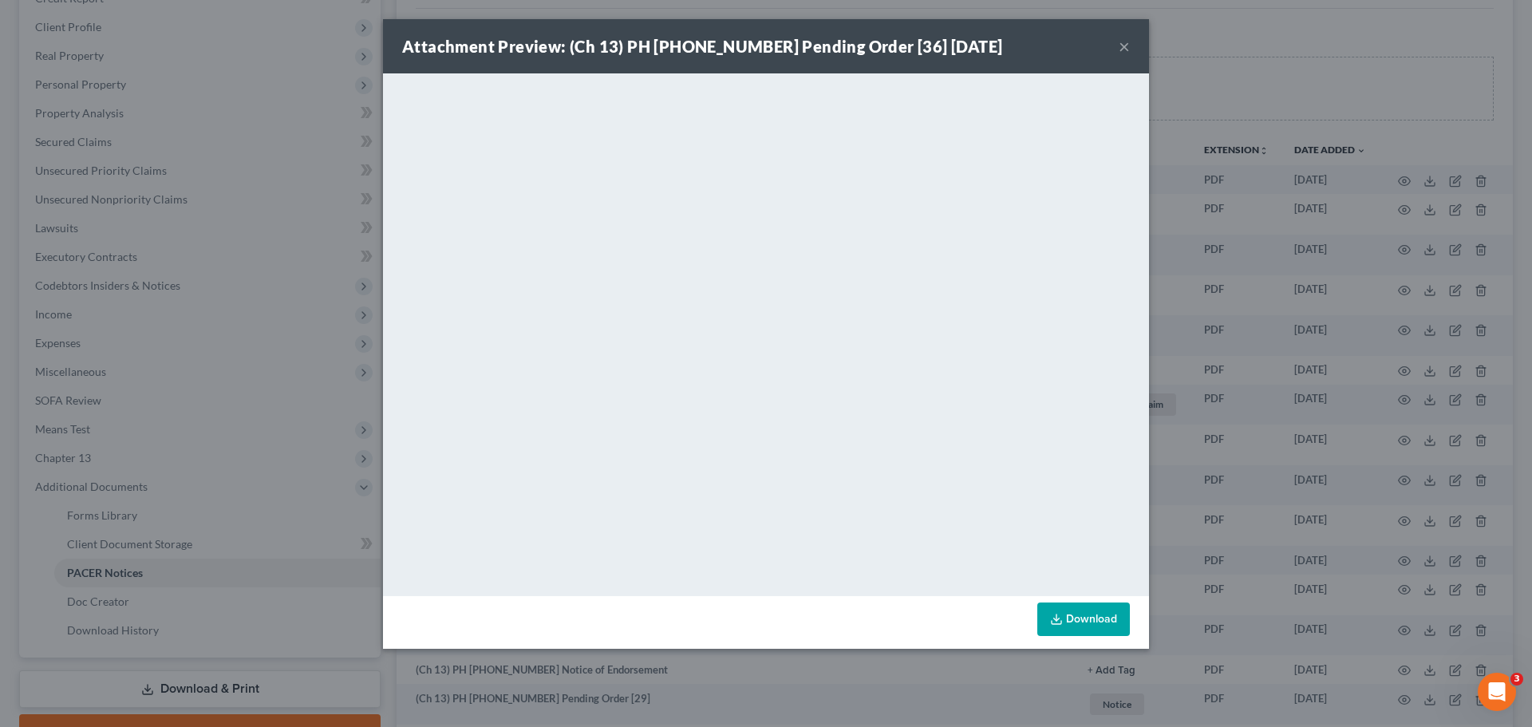
click at [1122, 46] on button "×" at bounding box center [1123, 46] width 11 height 19
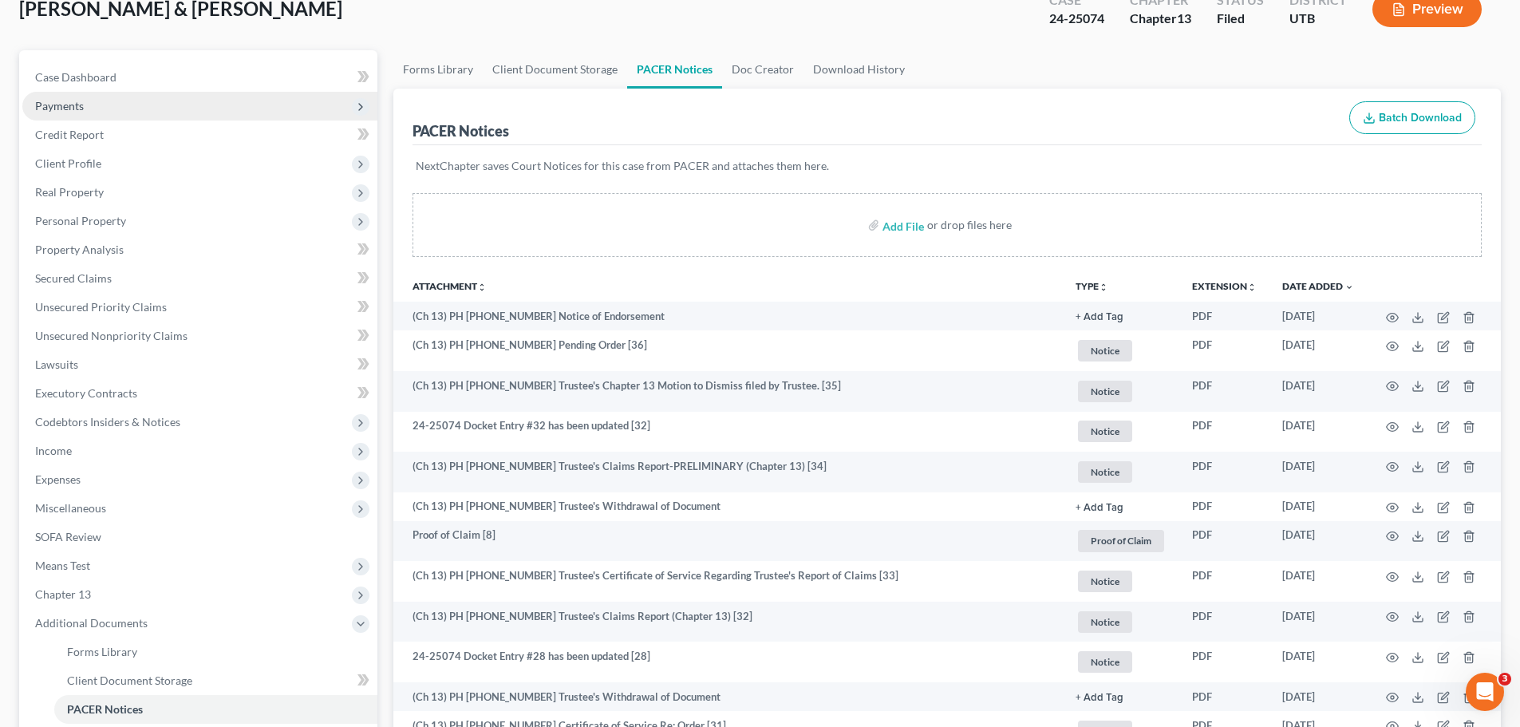
scroll to position [0, 0]
